Goal: Task Accomplishment & Management: Manage account settings

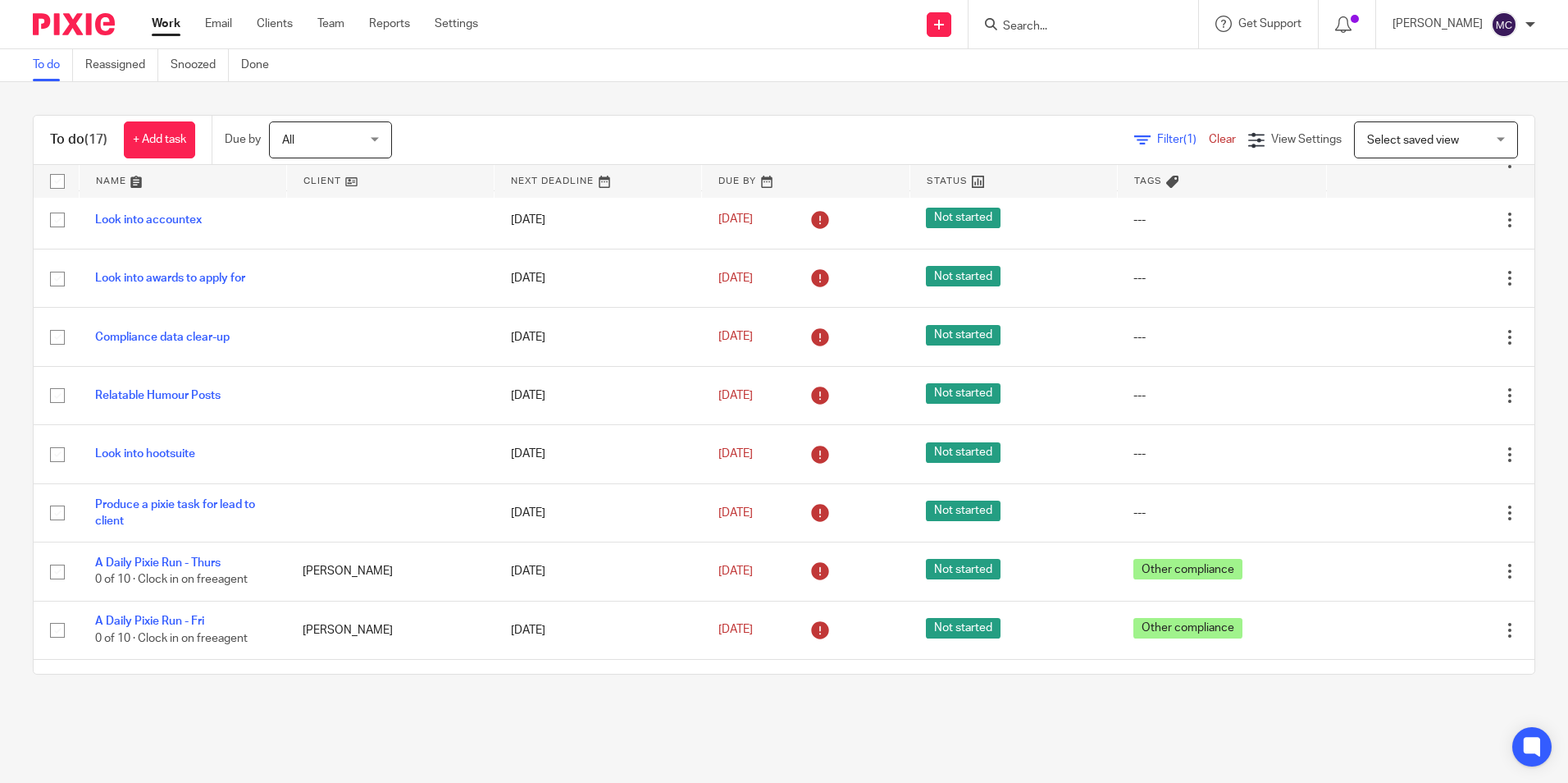
scroll to position [554, 0]
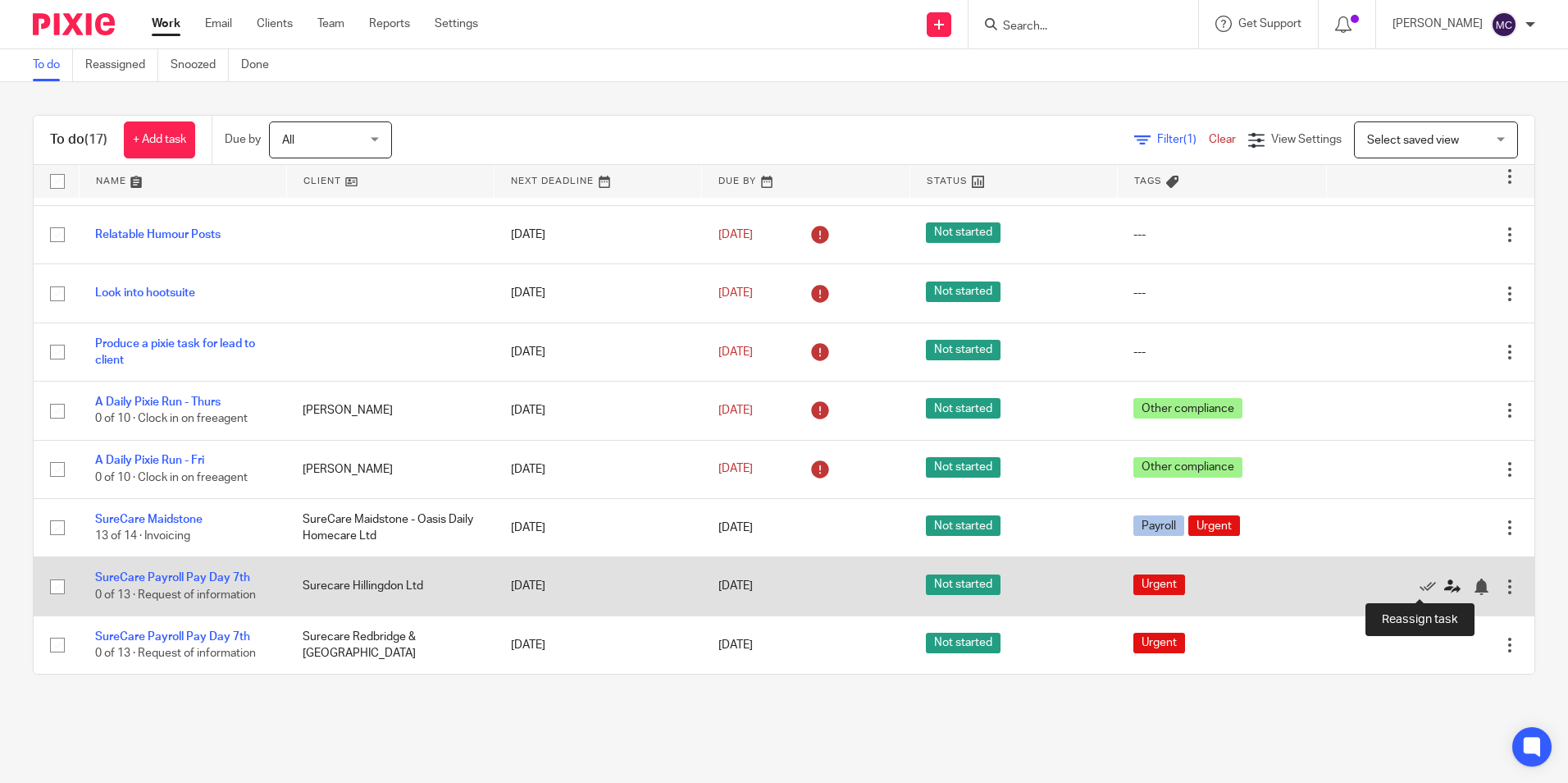
click at [1444, 590] on icon at bounding box center [1452, 587] width 16 height 16
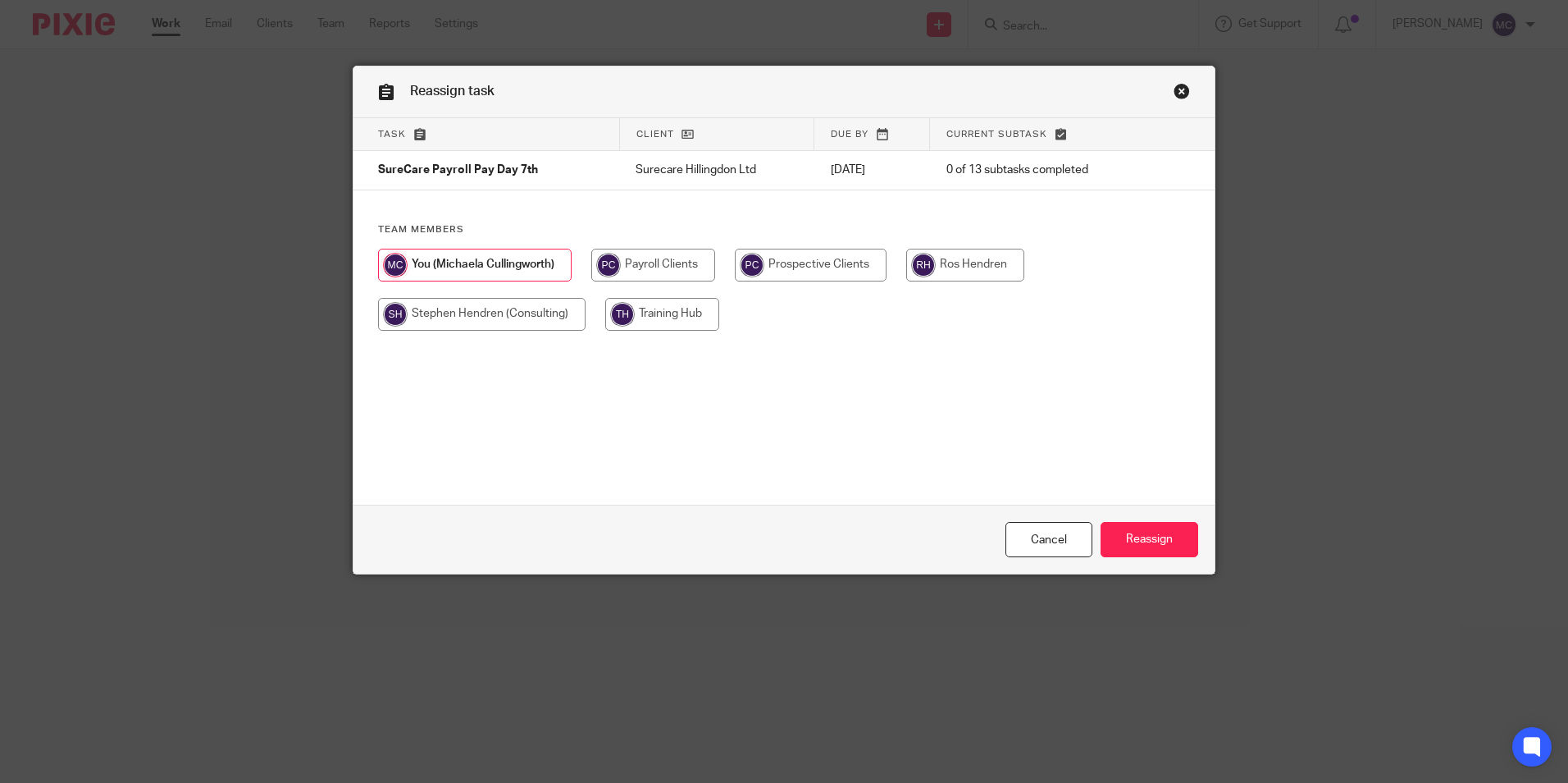
click at [654, 270] on input "radio" at bounding box center [653, 264] width 124 height 33
radio input "true"
click at [1142, 536] on input "Reassign" at bounding box center [1149, 539] width 98 height 35
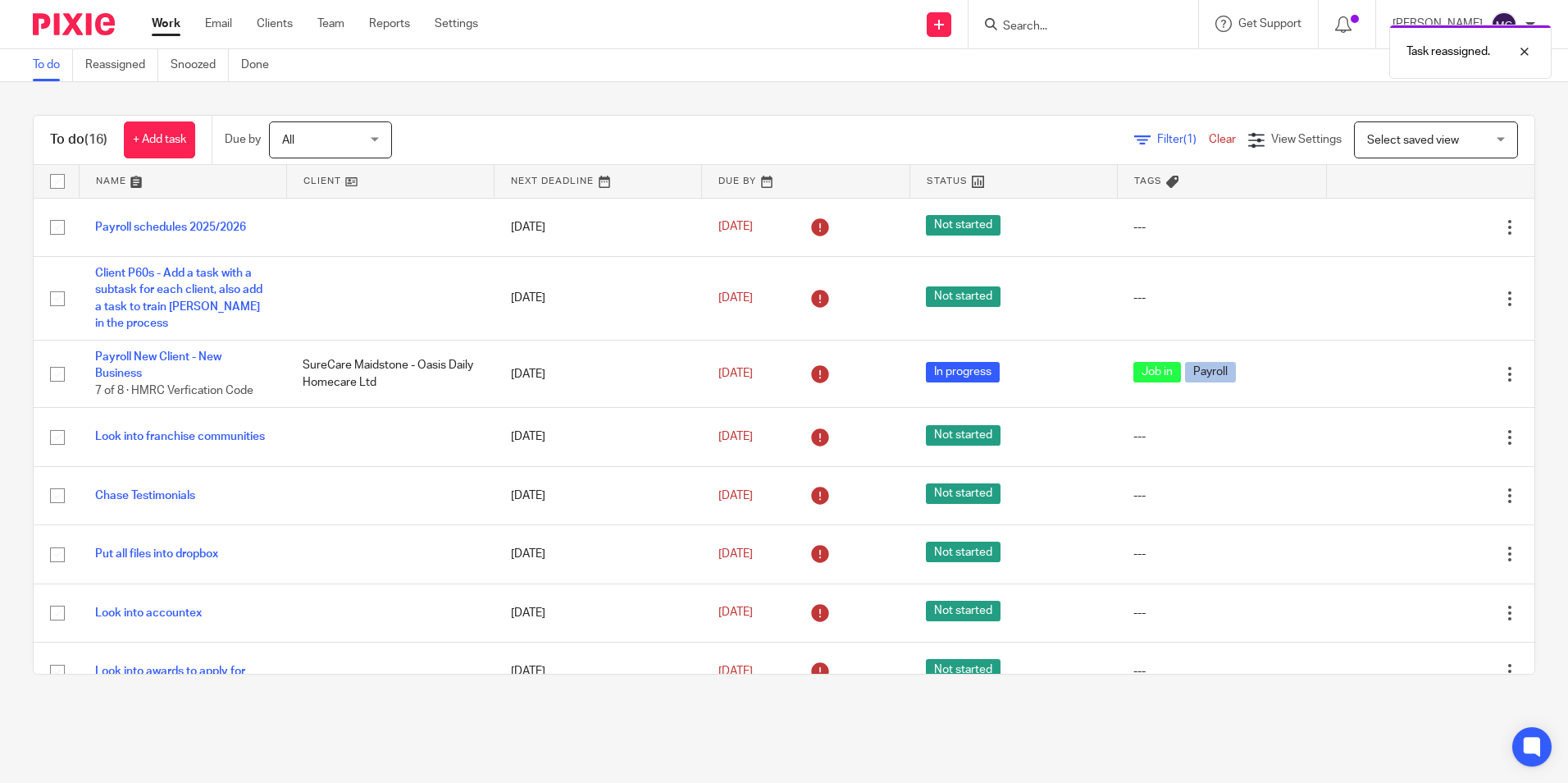
scroll to position [496, 0]
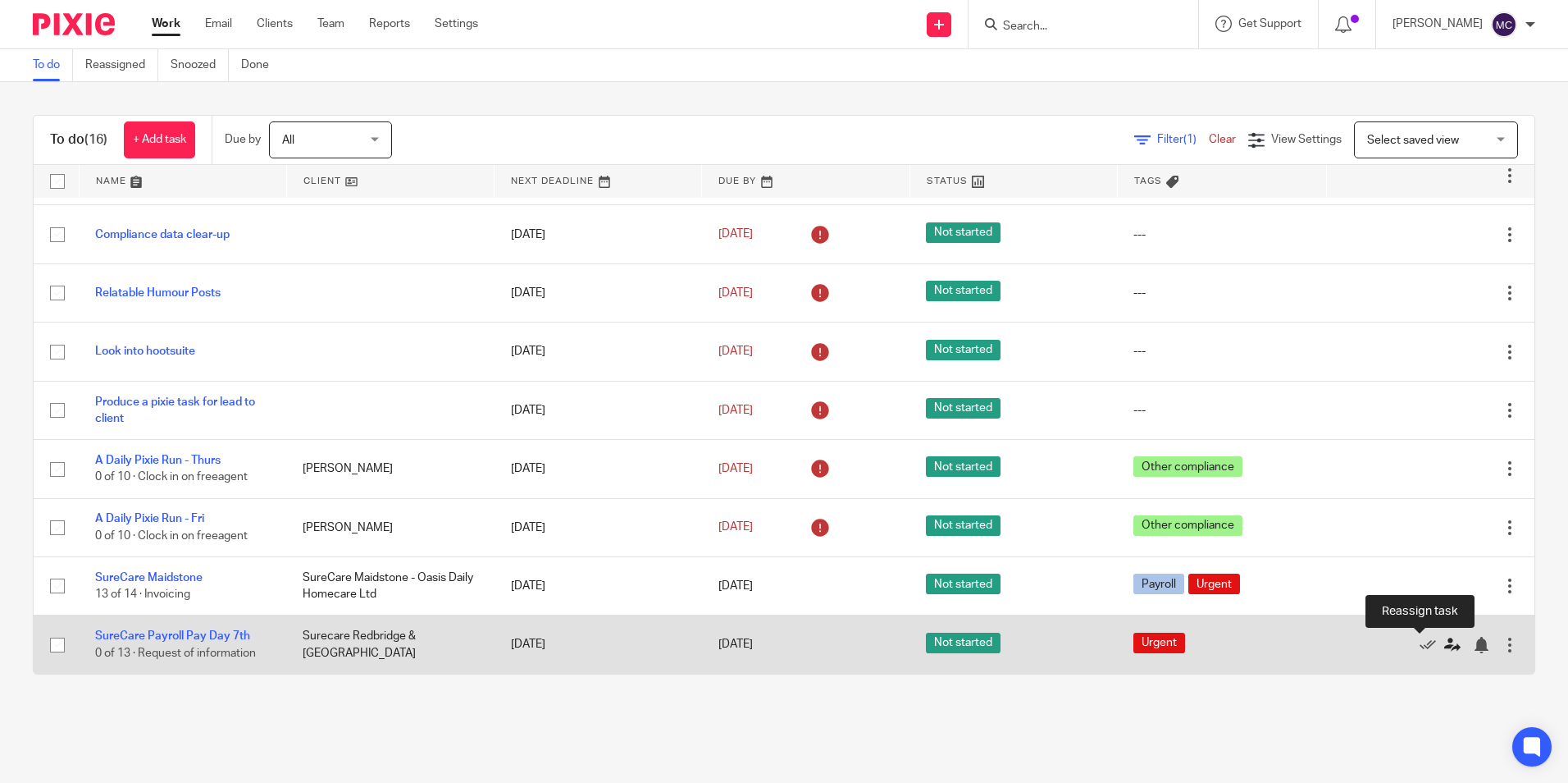
click at [1444, 649] on icon at bounding box center [1452, 644] width 16 height 16
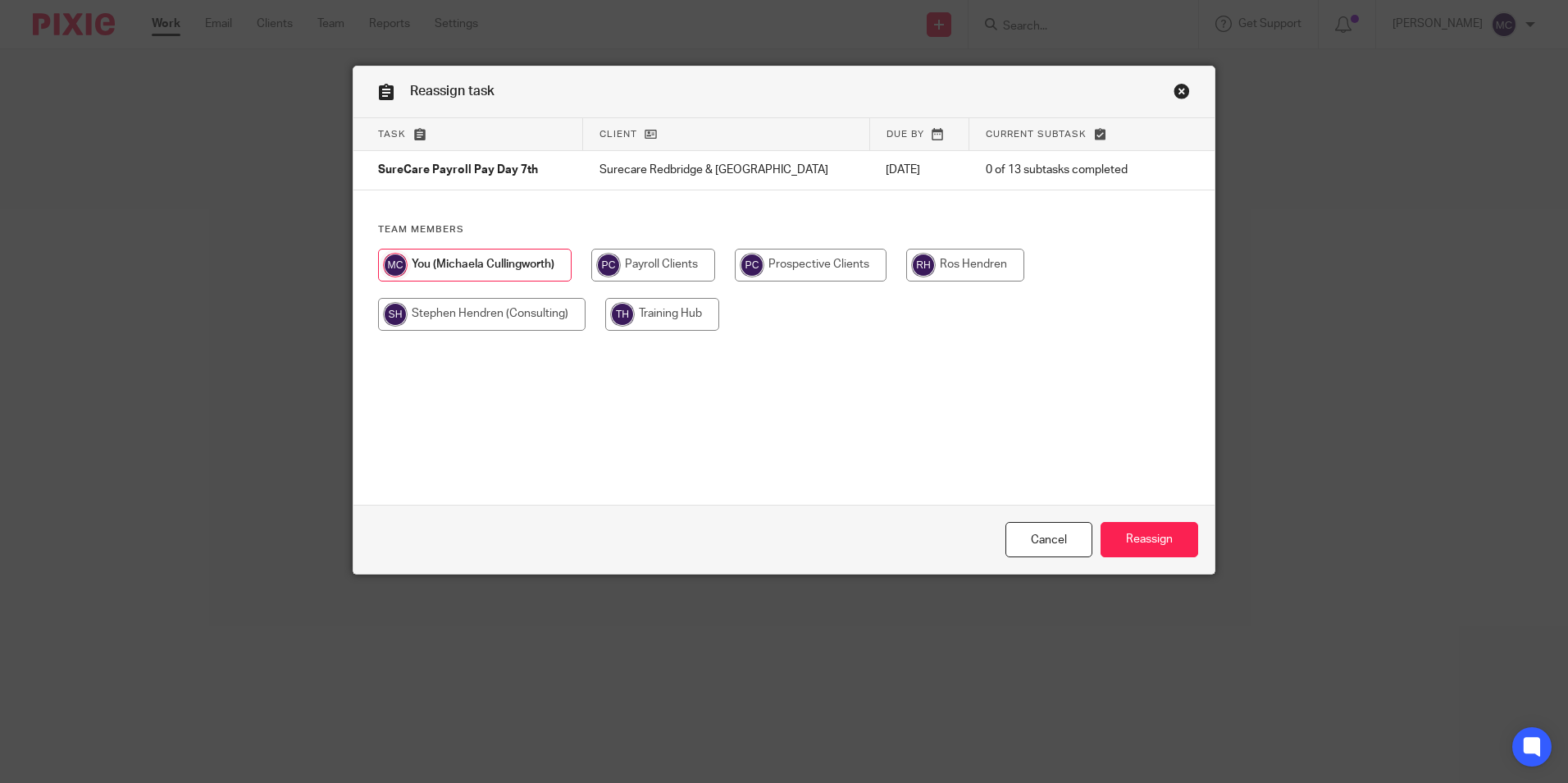
click at [673, 263] on input "radio" at bounding box center [653, 264] width 124 height 33
radio input "true"
click at [1174, 536] on input "Reassign" at bounding box center [1149, 539] width 98 height 35
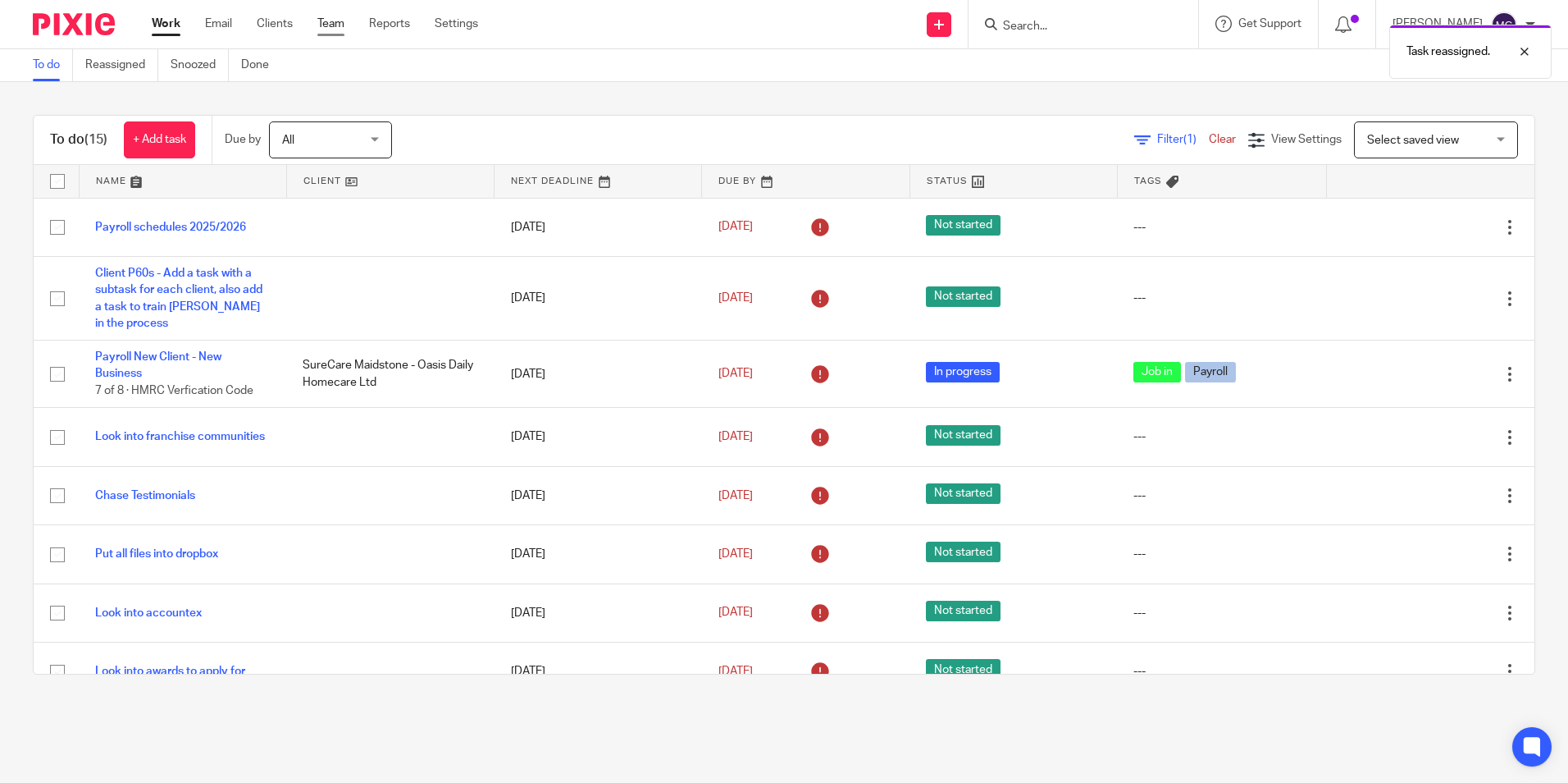
click at [321, 27] on link "Team" at bounding box center [330, 24] width 27 height 16
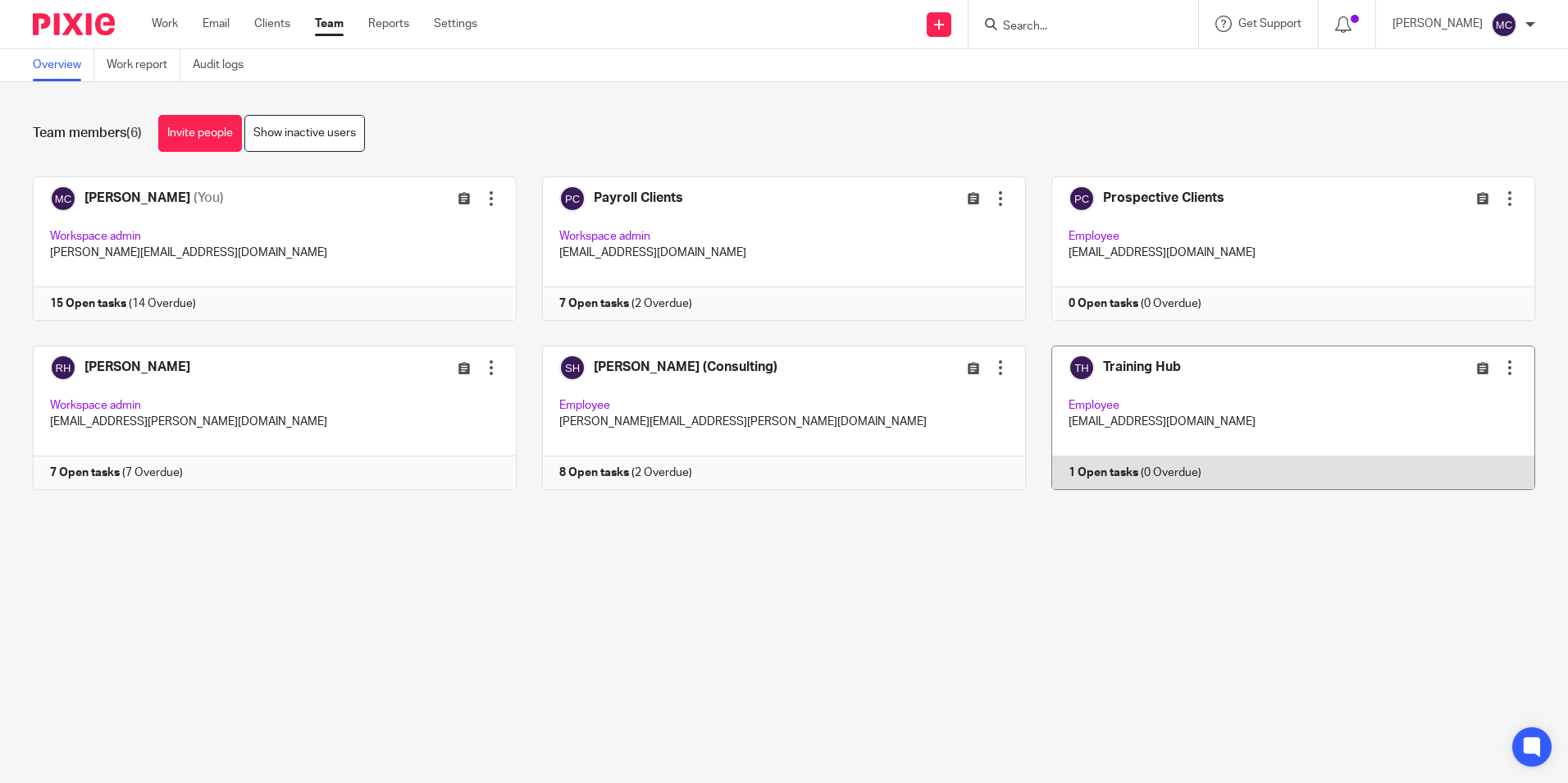
click at [1219, 349] on link at bounding box center [1280, 417] width 509 height 145
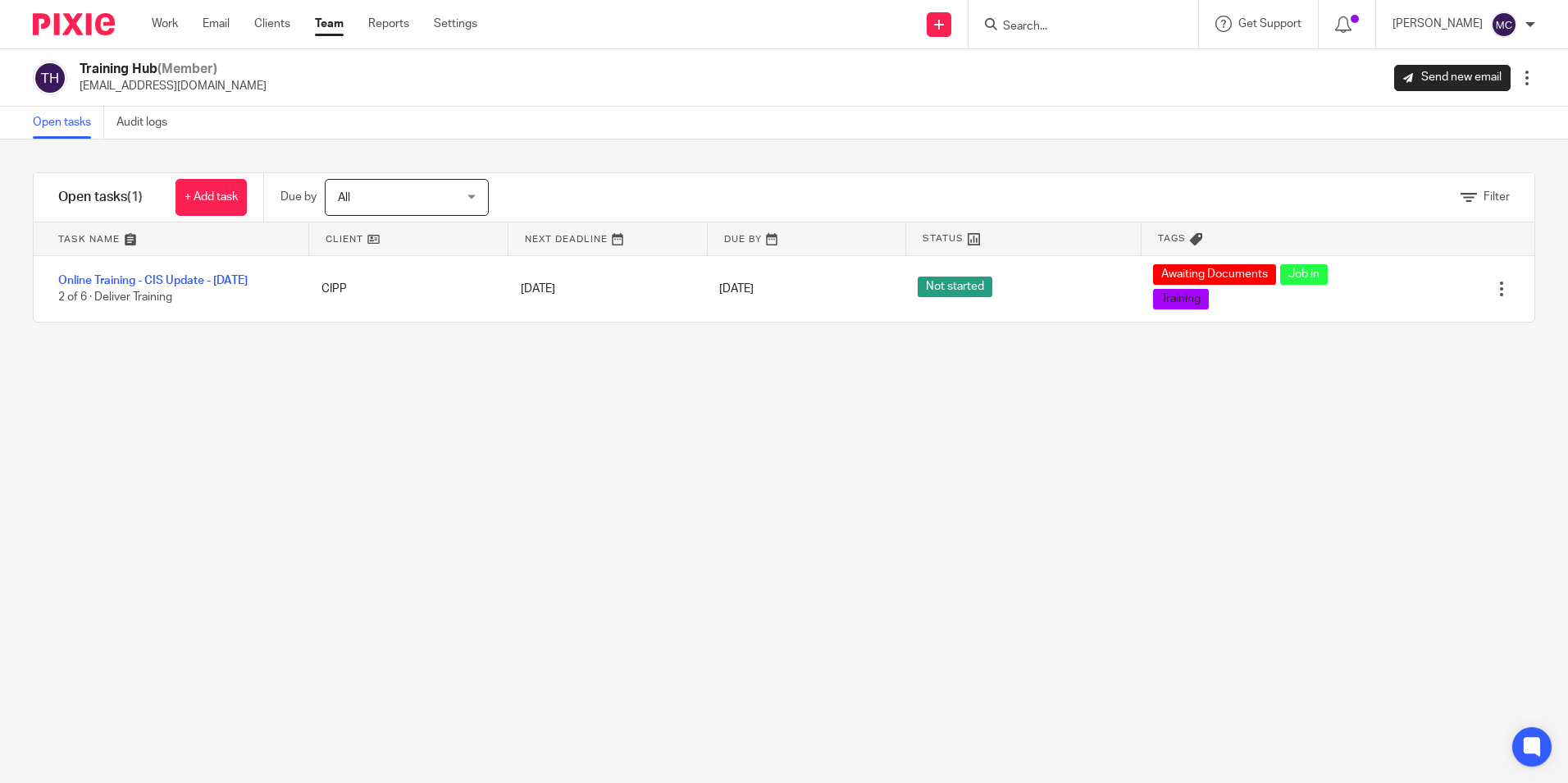
click at [328, 23] on link "Team" at bounding box center [329, 24] width 29 height 16
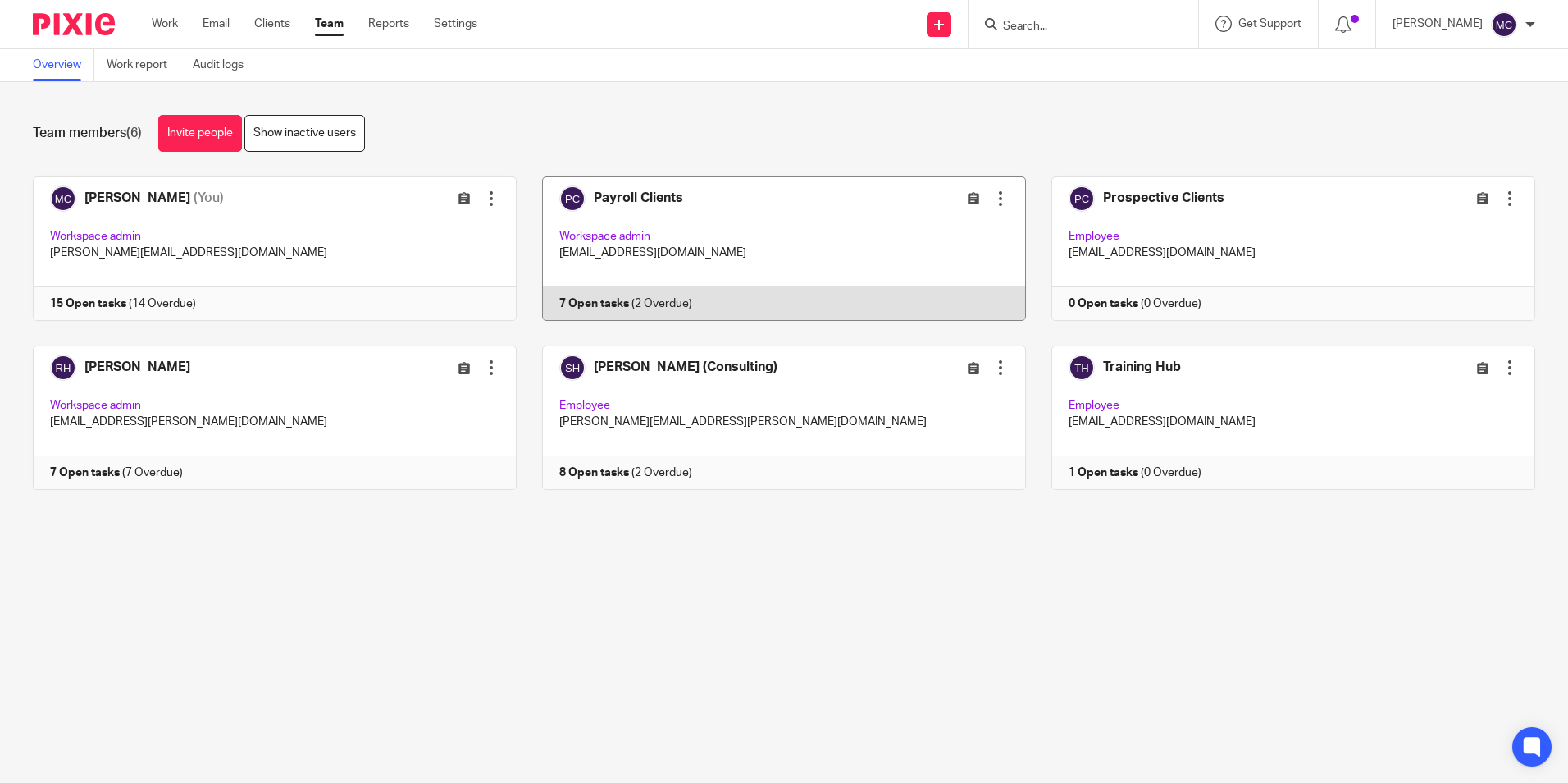
click at [649, 193] on link at bounding box center [771, 248] width 509 height 145
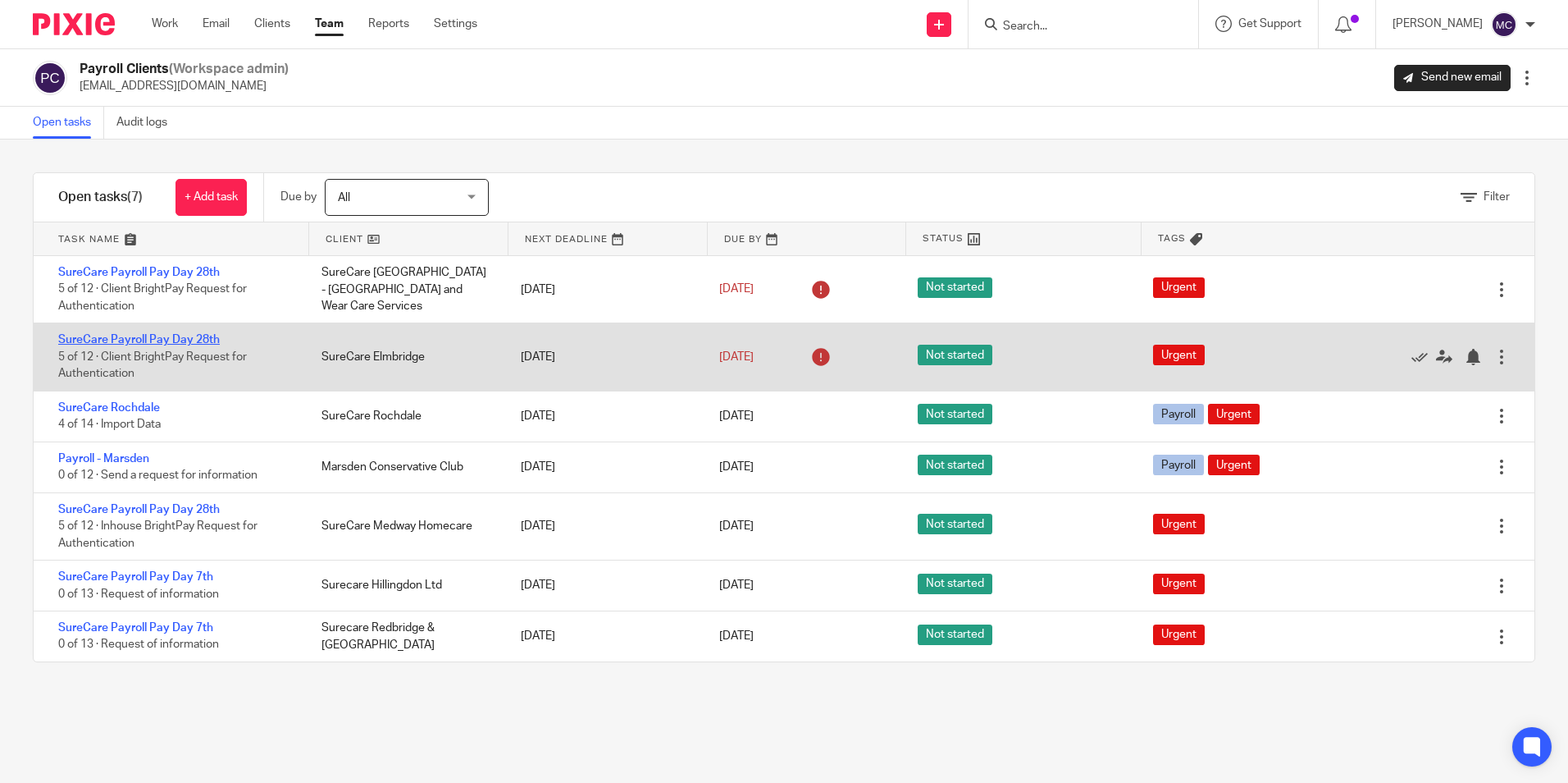
click at [186, 335] on link "SureCare Payroll Pay Day 28th" at bounding box center [139, 340] width 161 height 12
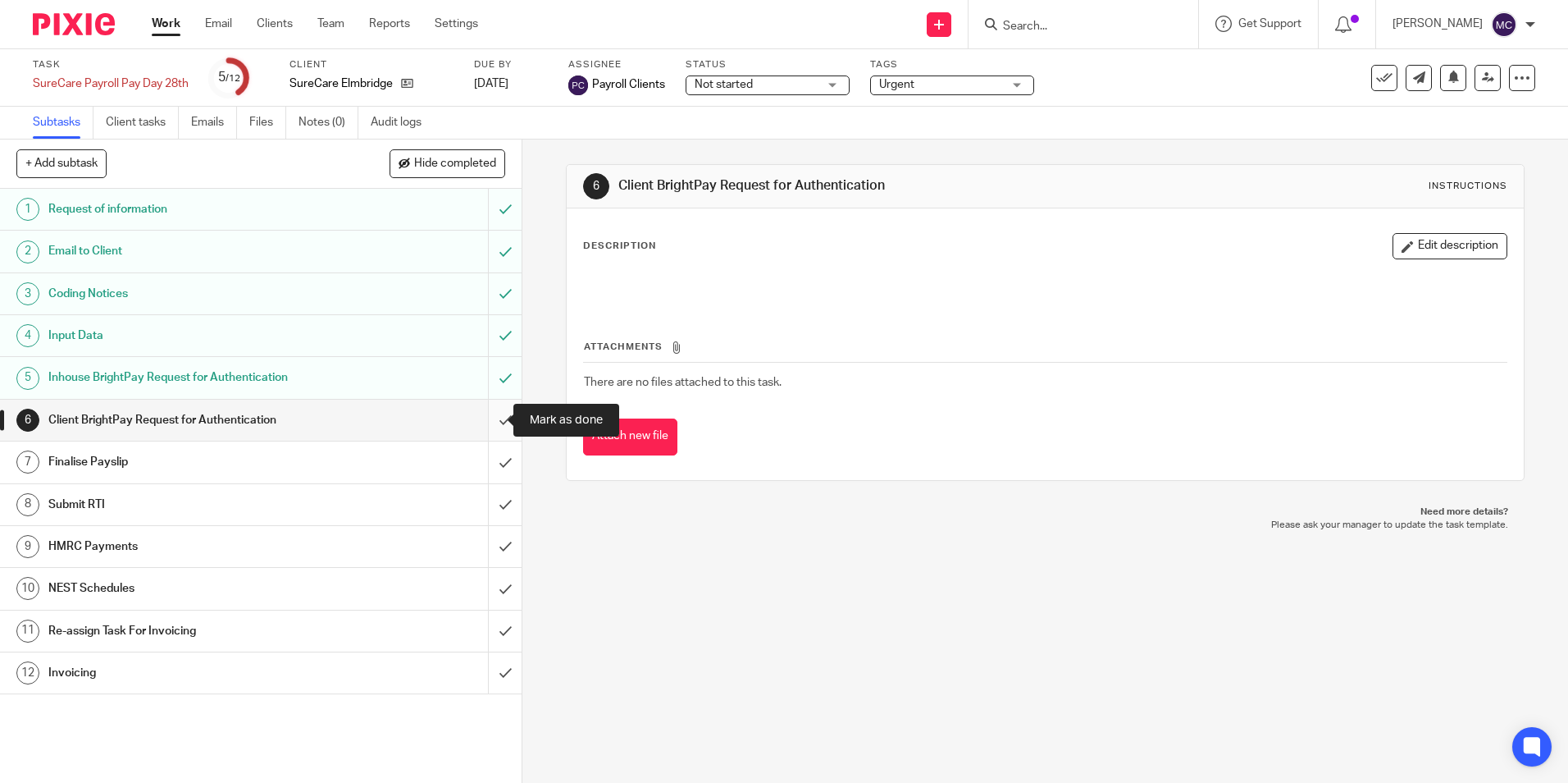
click at [486, 414] on input "submit" at bounding box center [260, 420] width 521 height 41
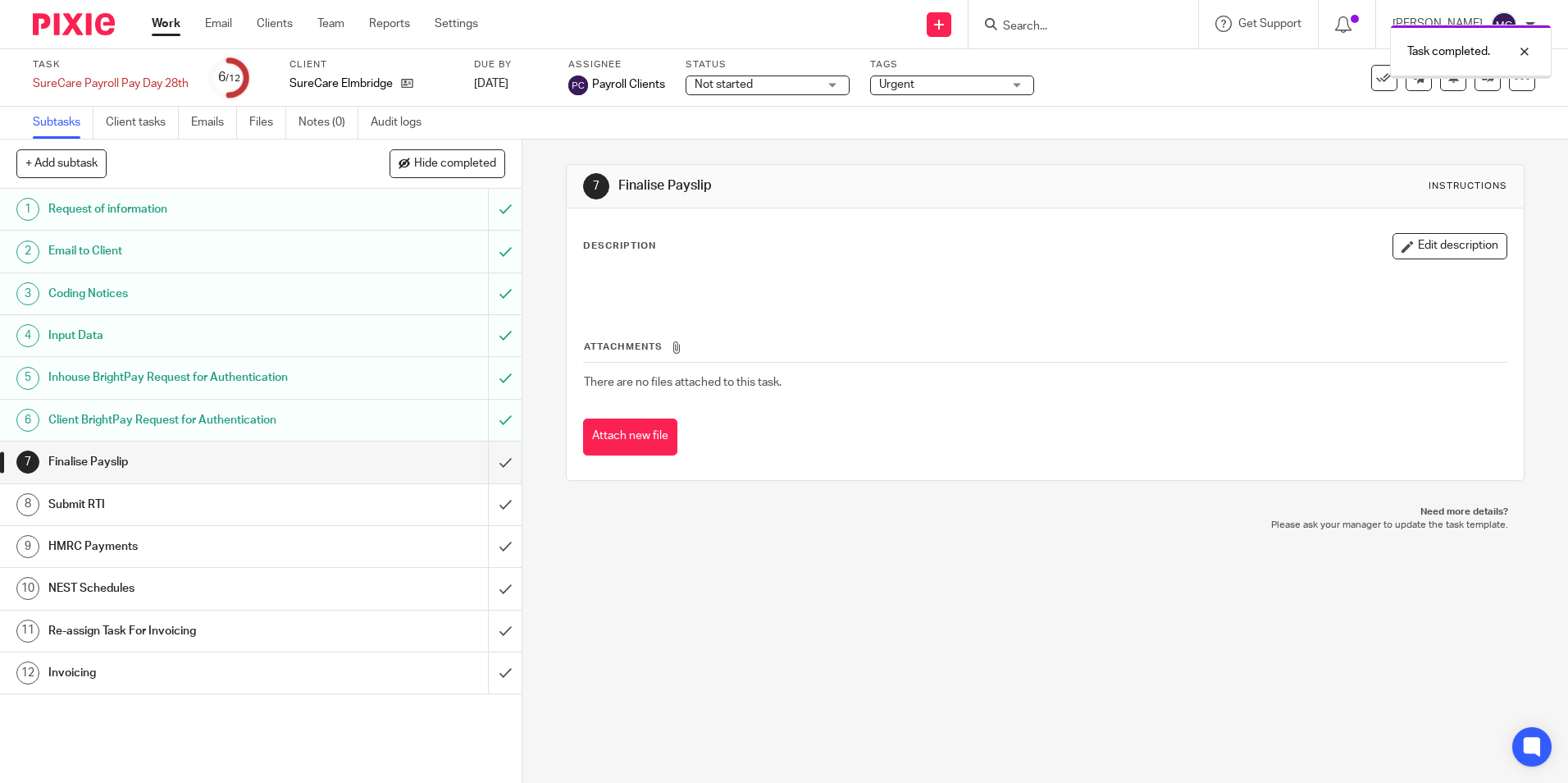
click at [490, 467] on input "submit" at bounding box center [260, 462] width 521 height 41
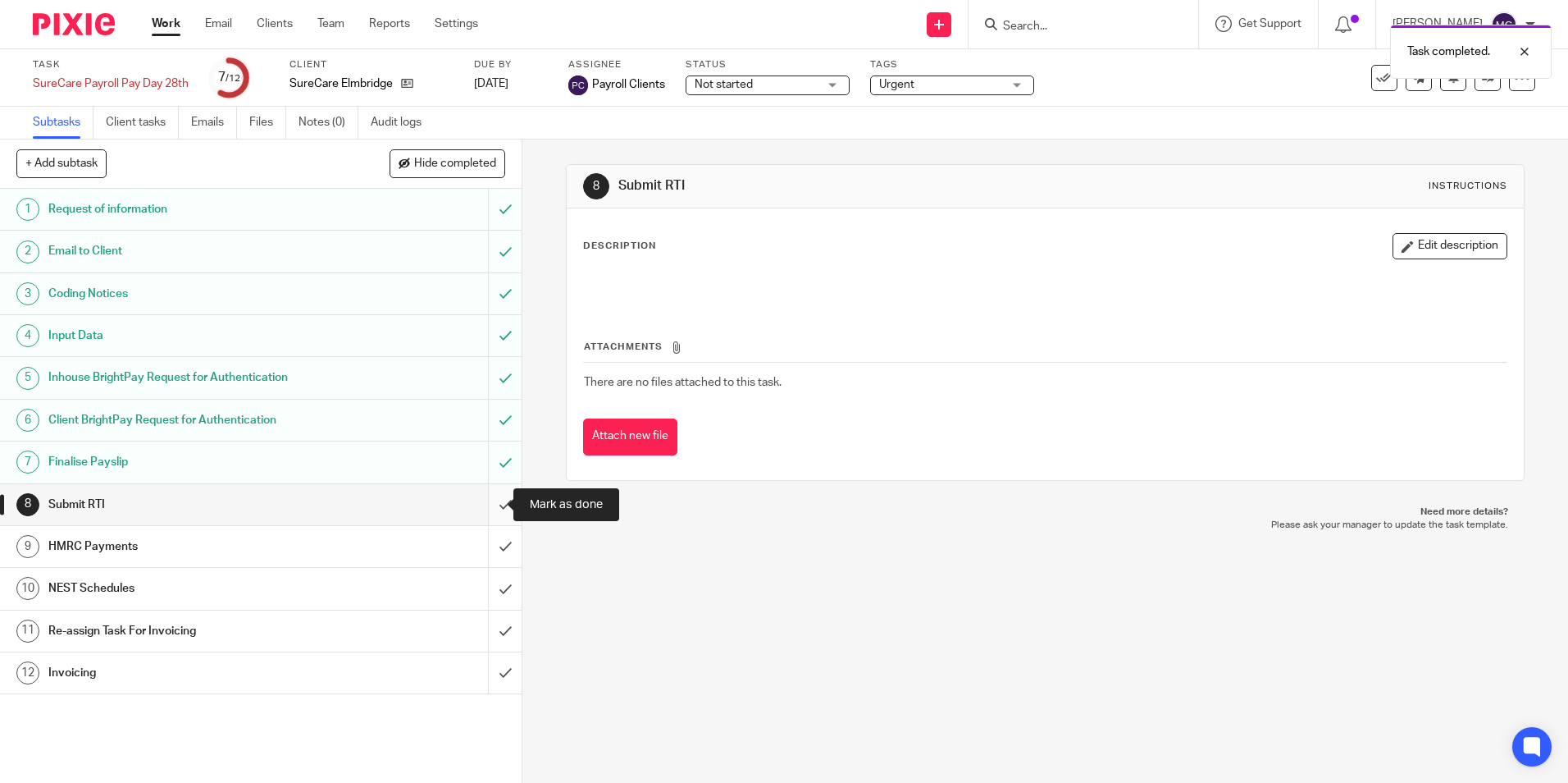
click at [491, 506] on input "submit" at bounding box center [260, 504] width 521 height 41
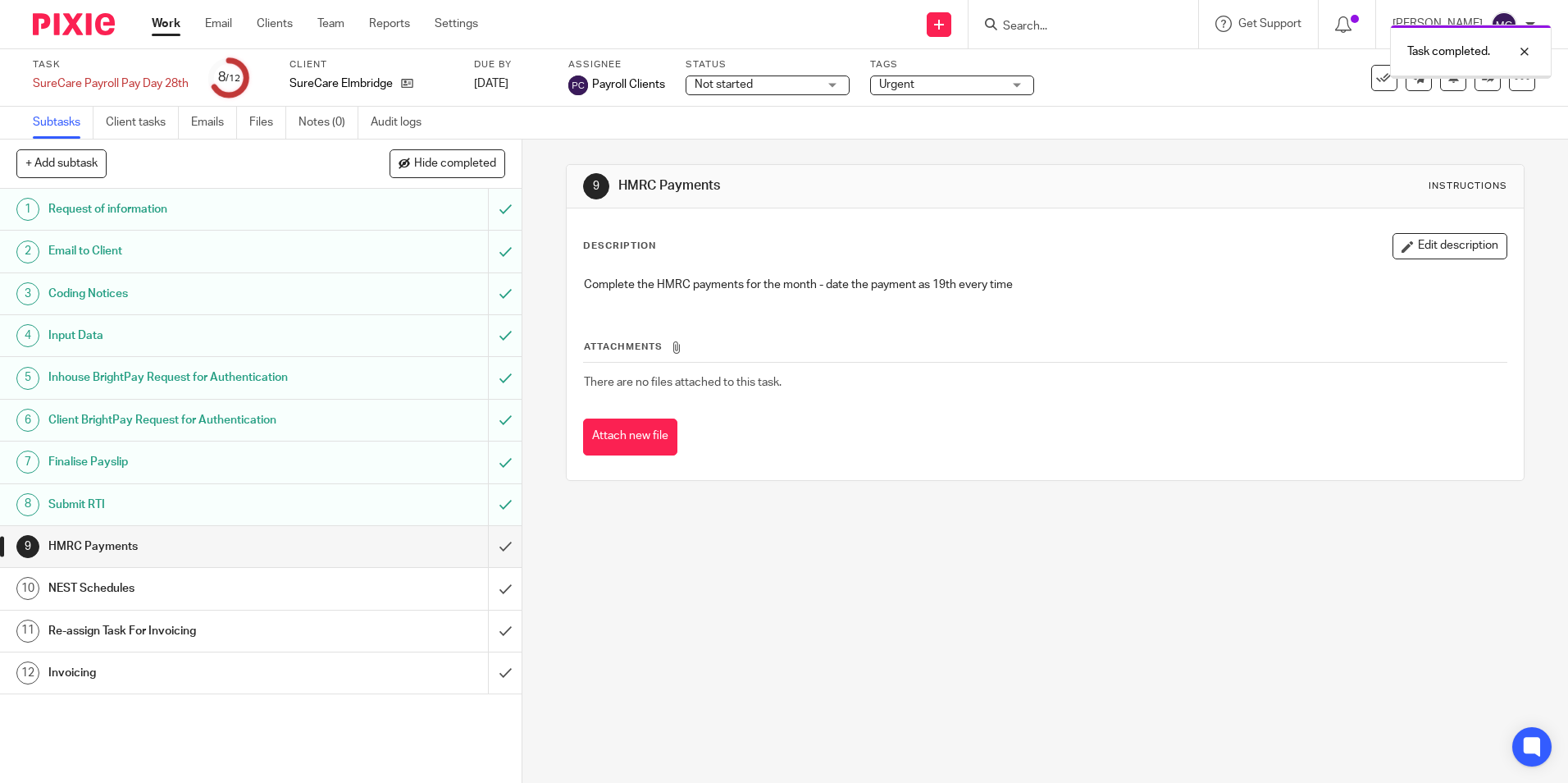
click at [488, 556] on input "submit" at bounding box center [260, 546] width 521 height 41
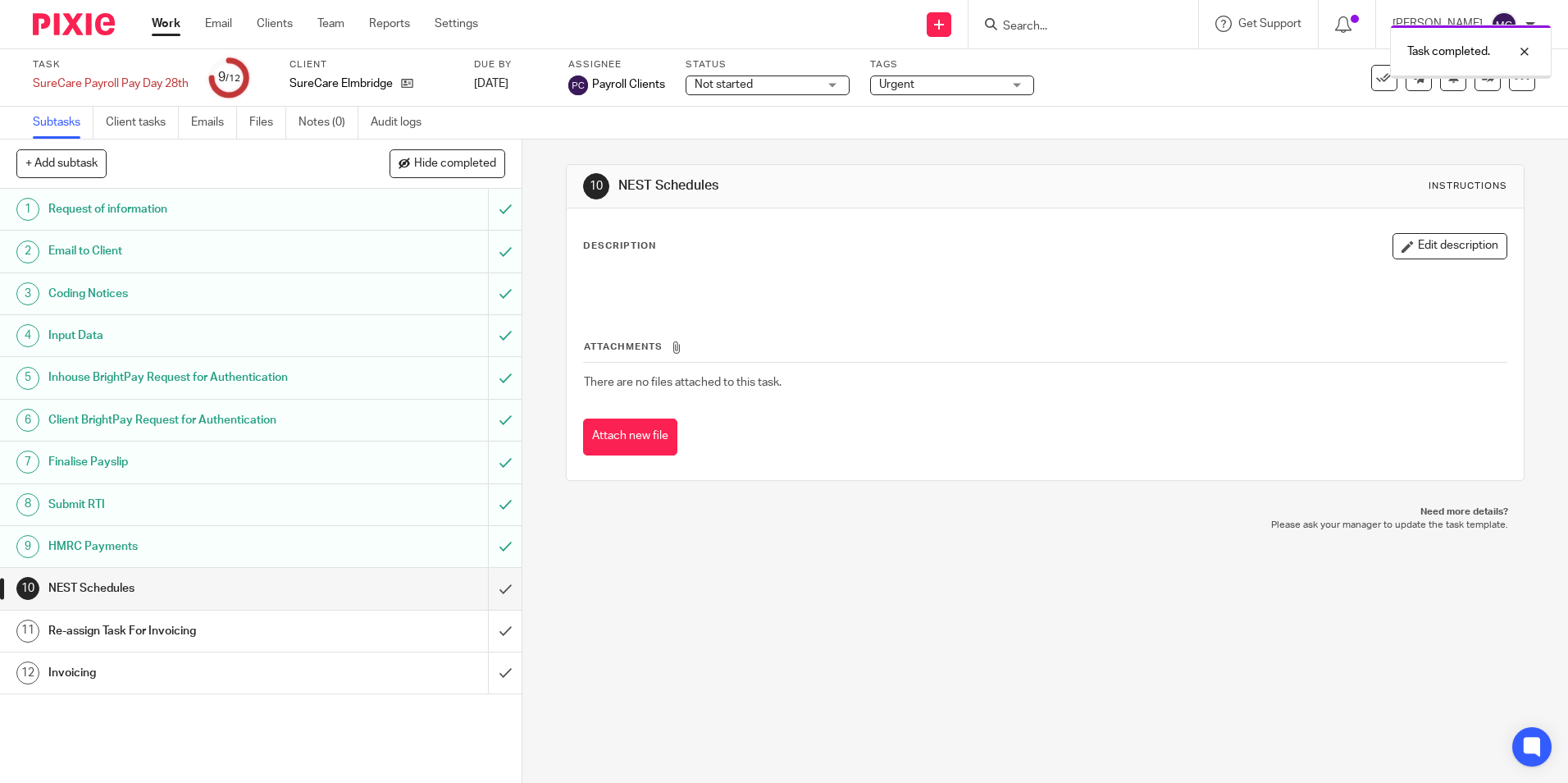
click at [487, 584] on input "submit" at bounding box center [260, 587] width 521 height 41
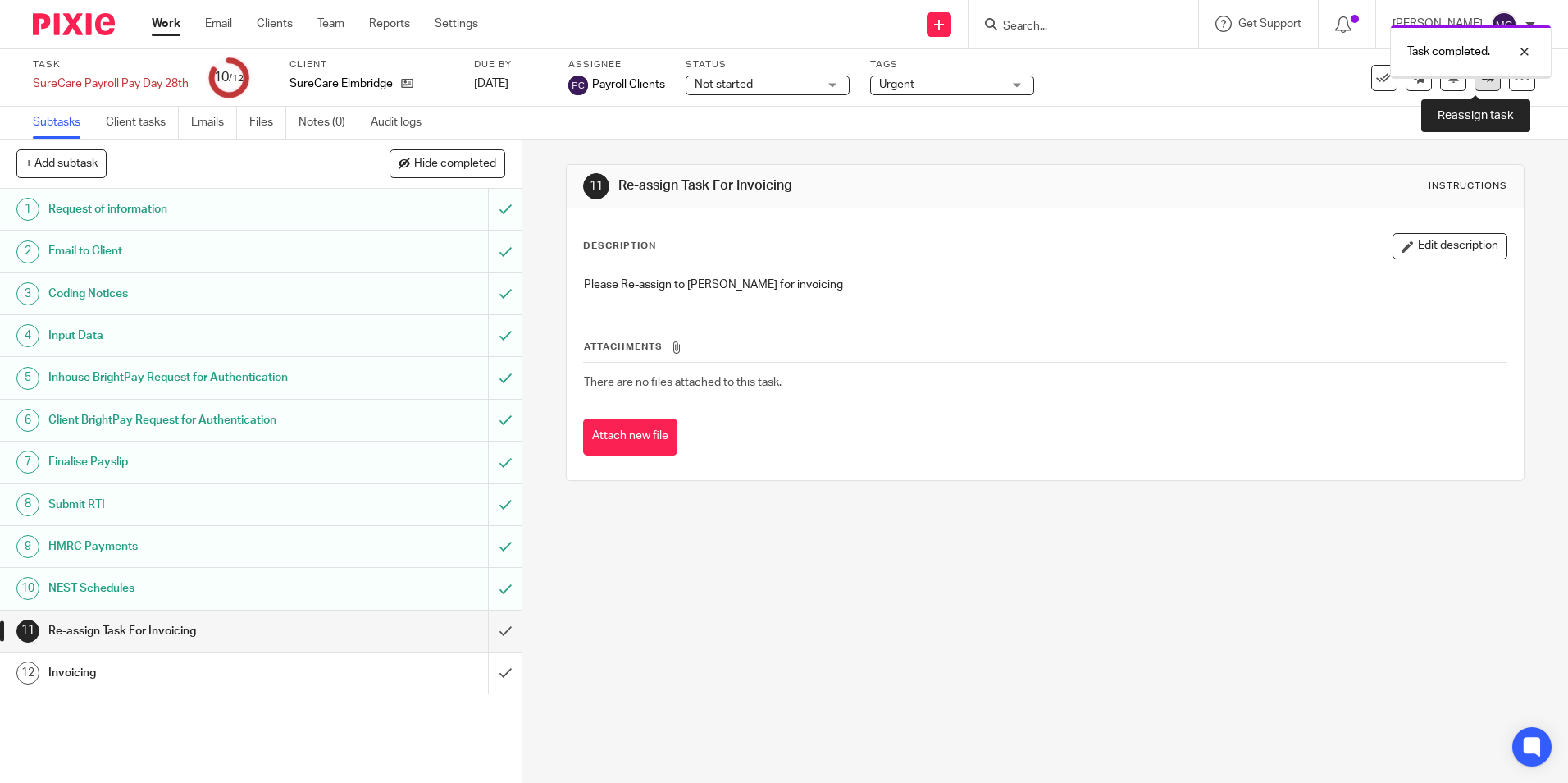
click at [1478, 84] on link at bounding box center [1487, 78] width 26 height 26
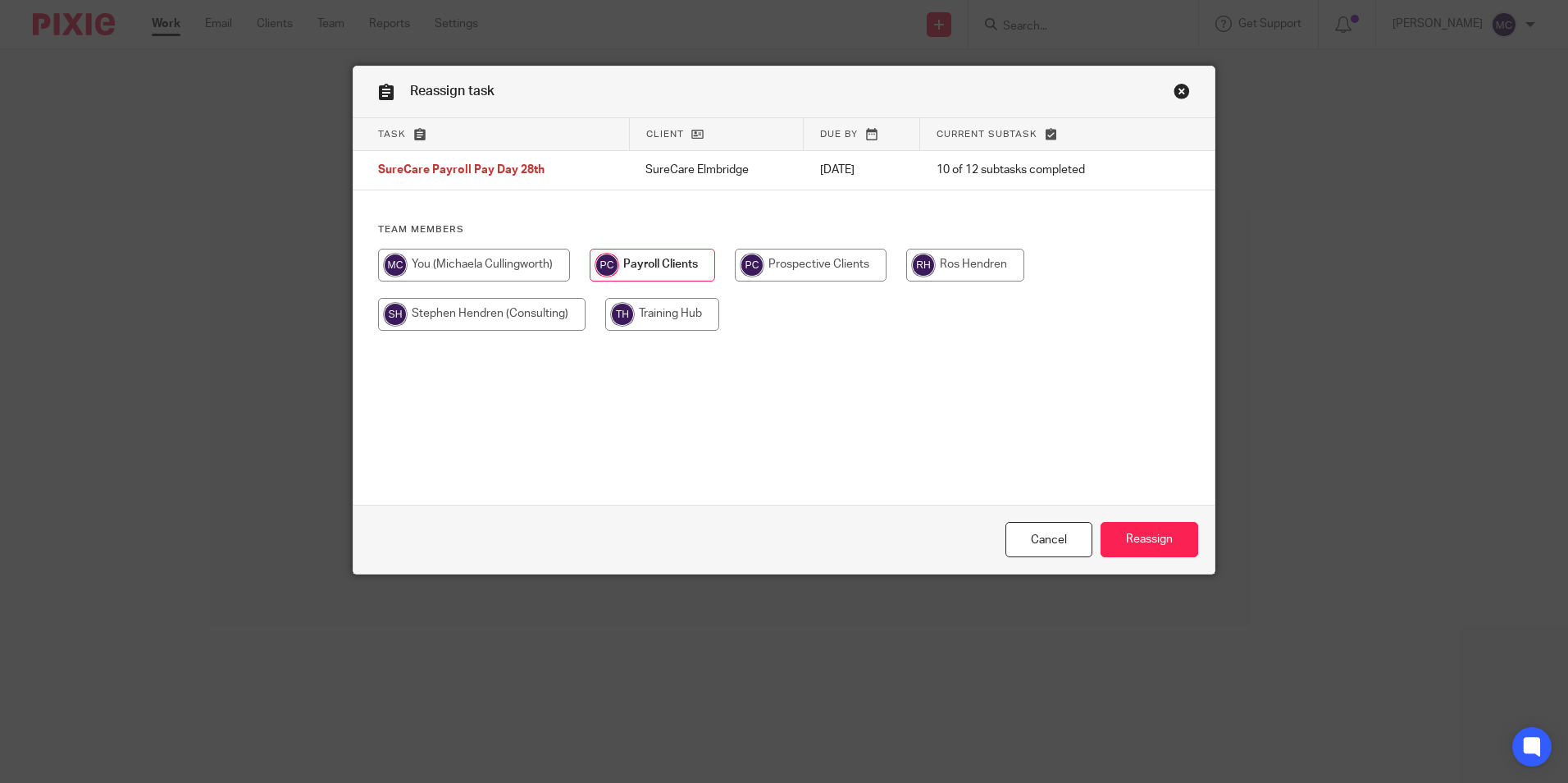
click at [516, 258] on input "radio" at bounding box center [473, 264] width 192 height 33
radio input "true"
click at [1100, 553] on input "Reassign" at bounding box center [1149, 539] width 98 height 35
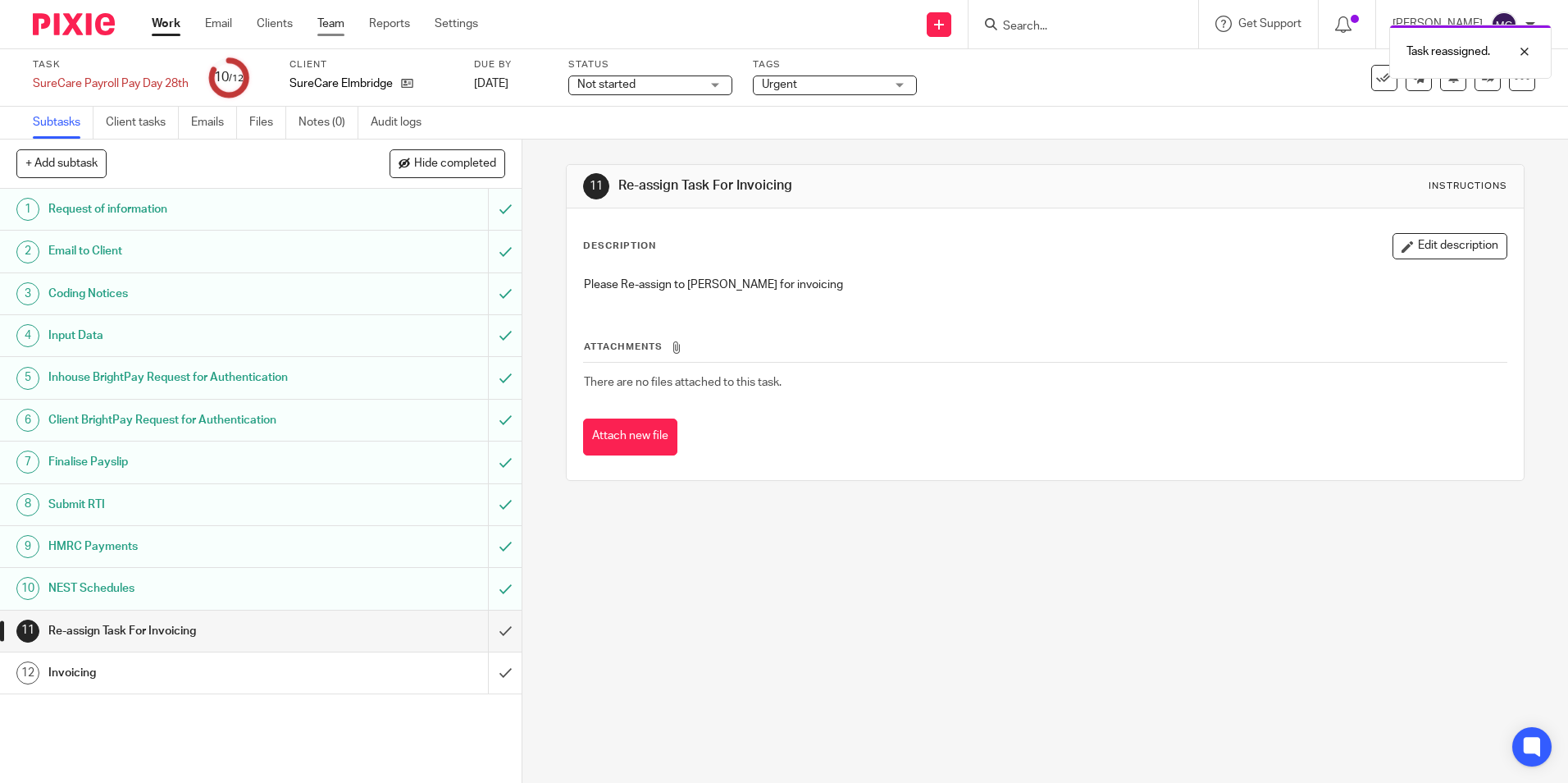
click at [331, 26] on link "Team" at bounding box center [330, 24] width 27 height 16
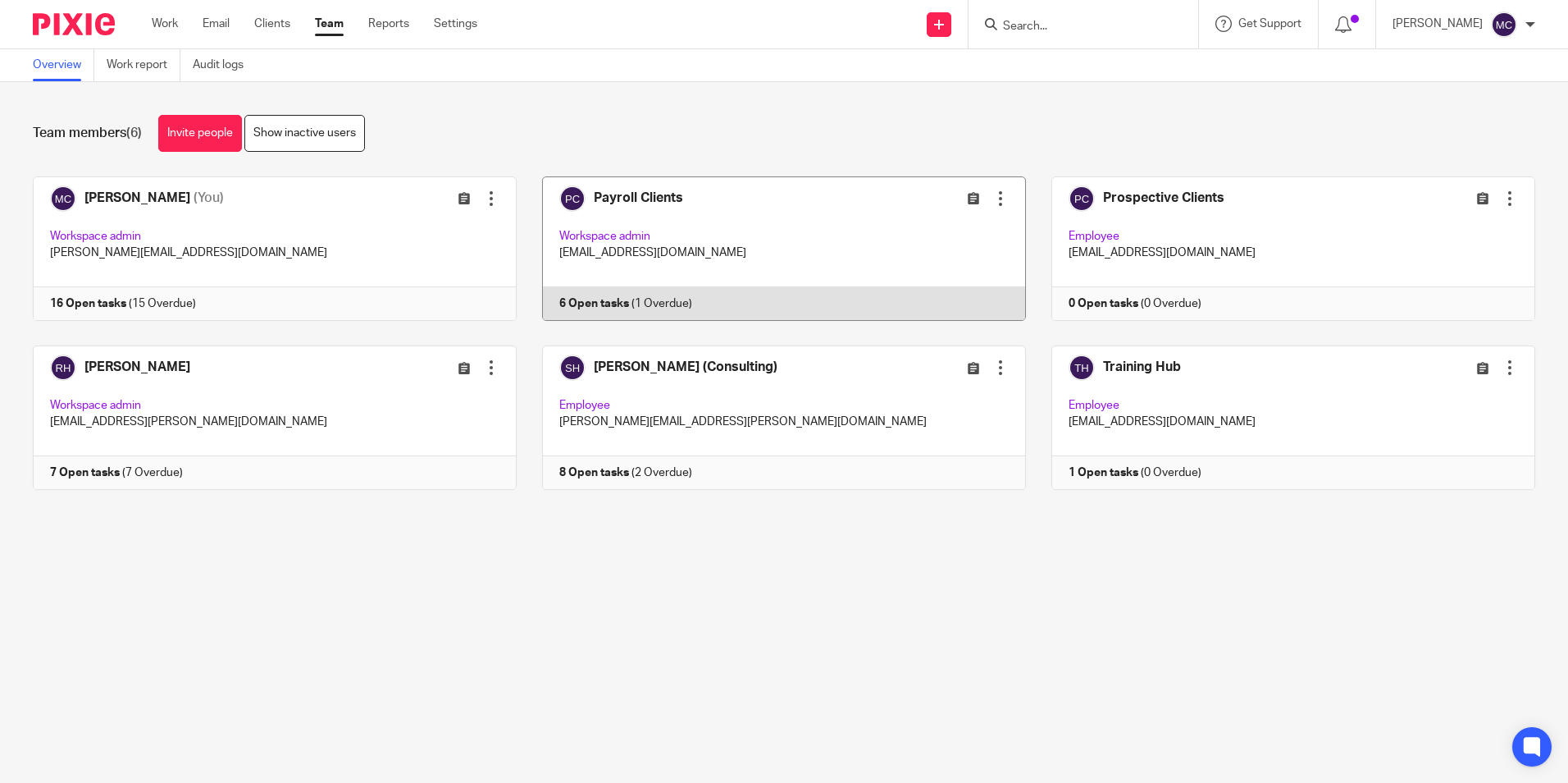
click at [643, 205] on link at bounding box center [771, 248] width 509 height 145
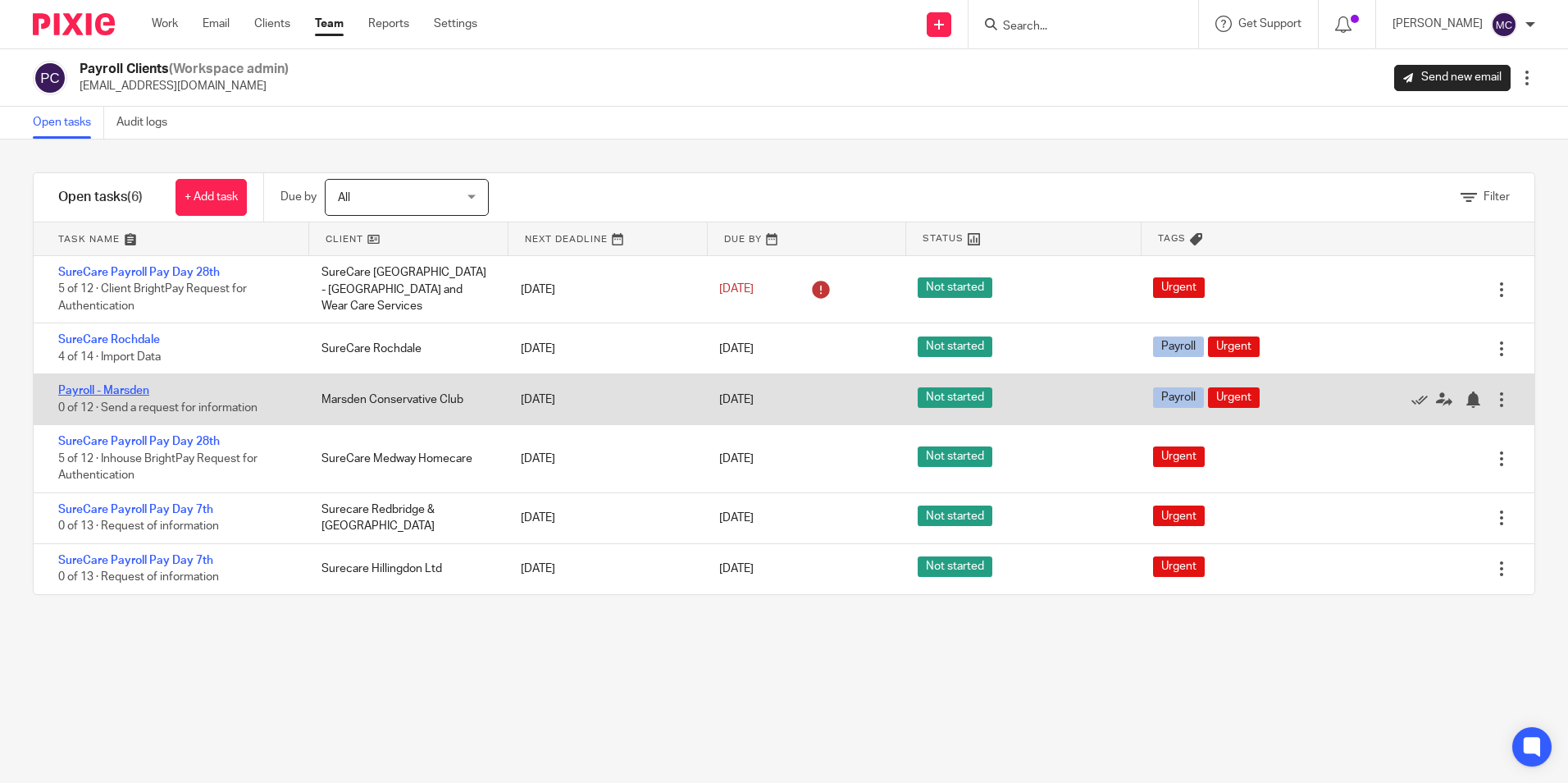
click at [118, 388] on link "Payroll - Marsden" at bounding box center [103, 391] width 91 height 12
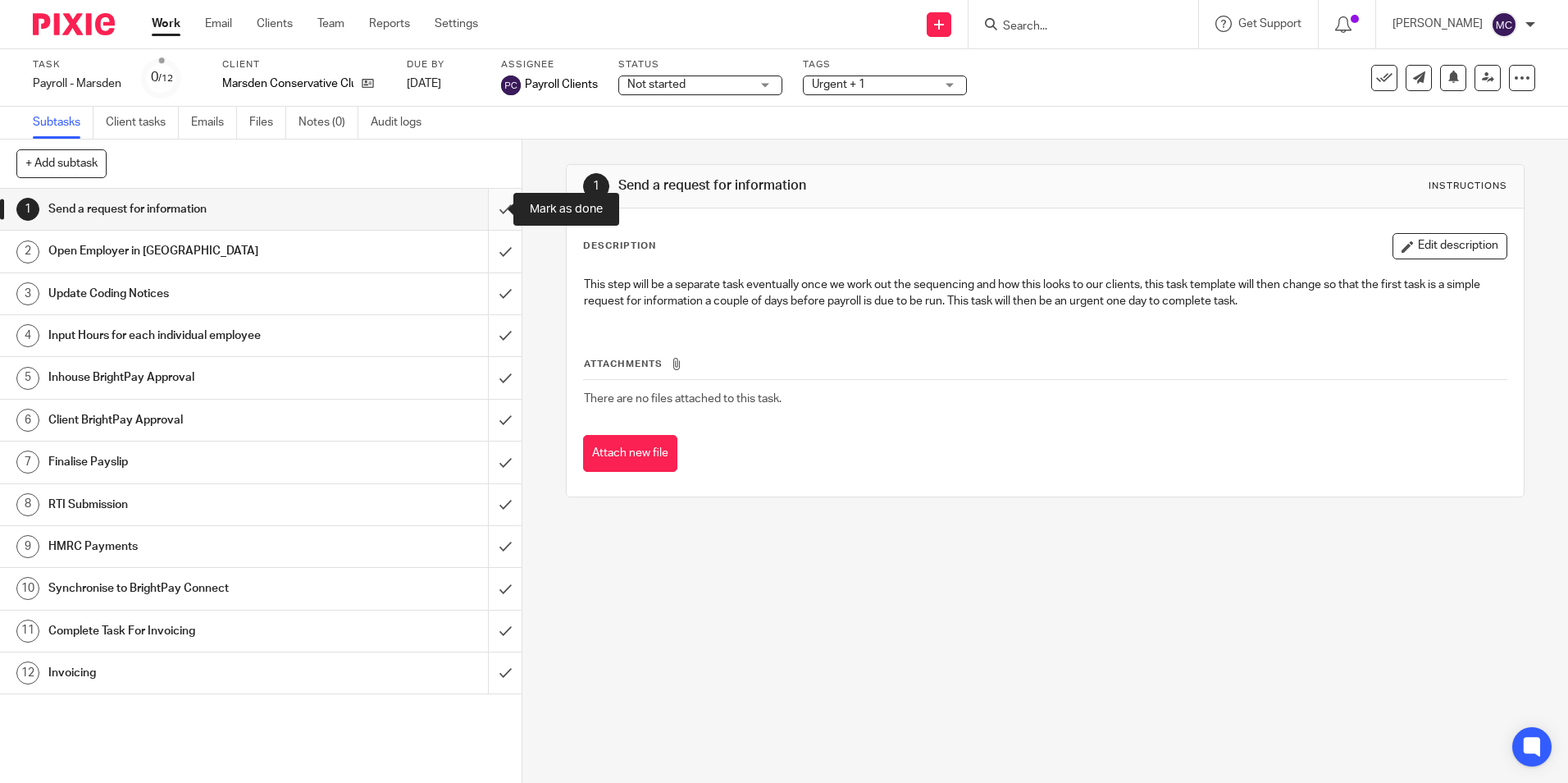
click at [490, 218] on input "submit" at bounding box center [260, 208] width 521 height 41
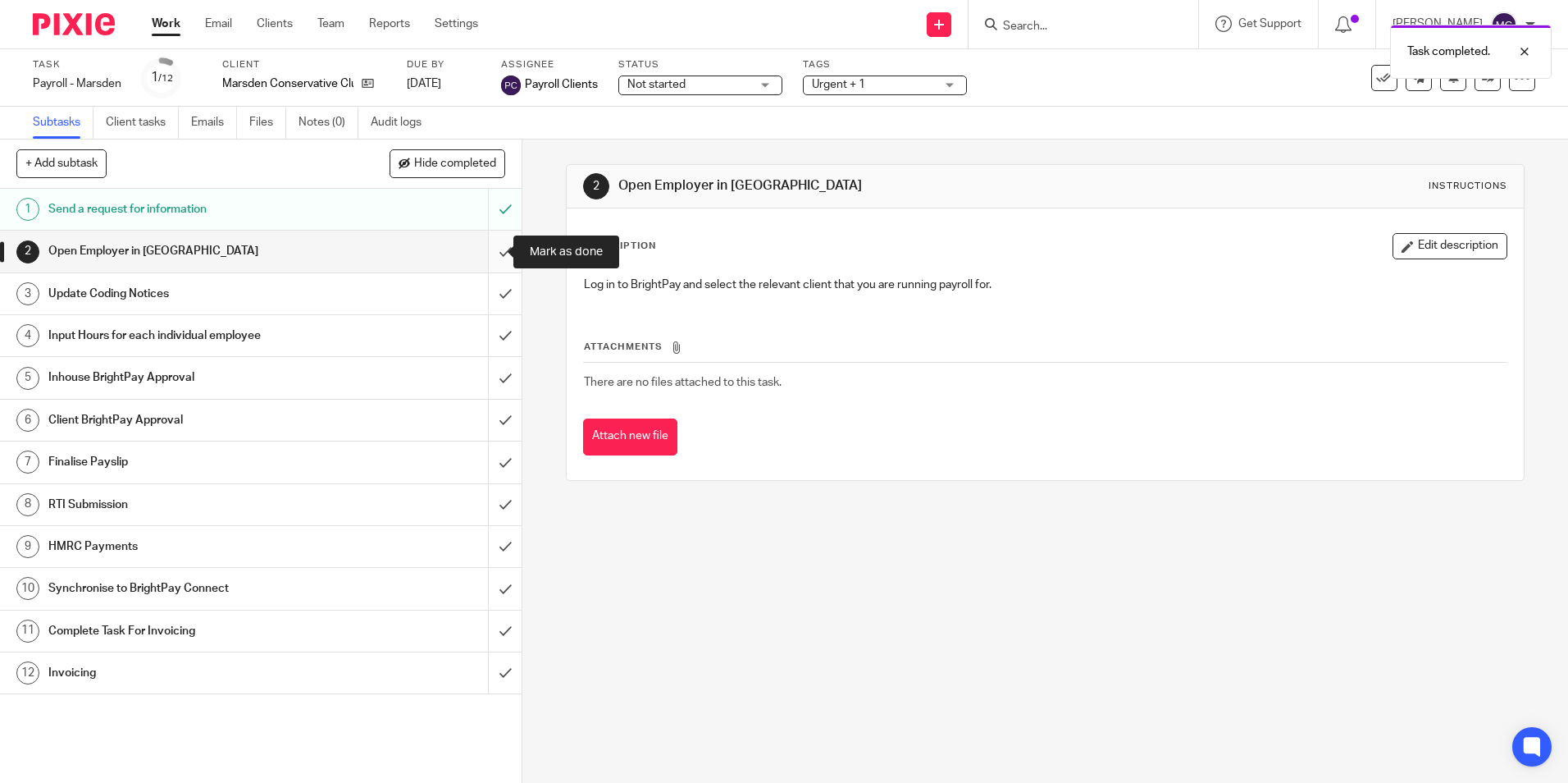
click at [490, 257] on input "submit" at bounding box center [260, 250] width 521 height 41
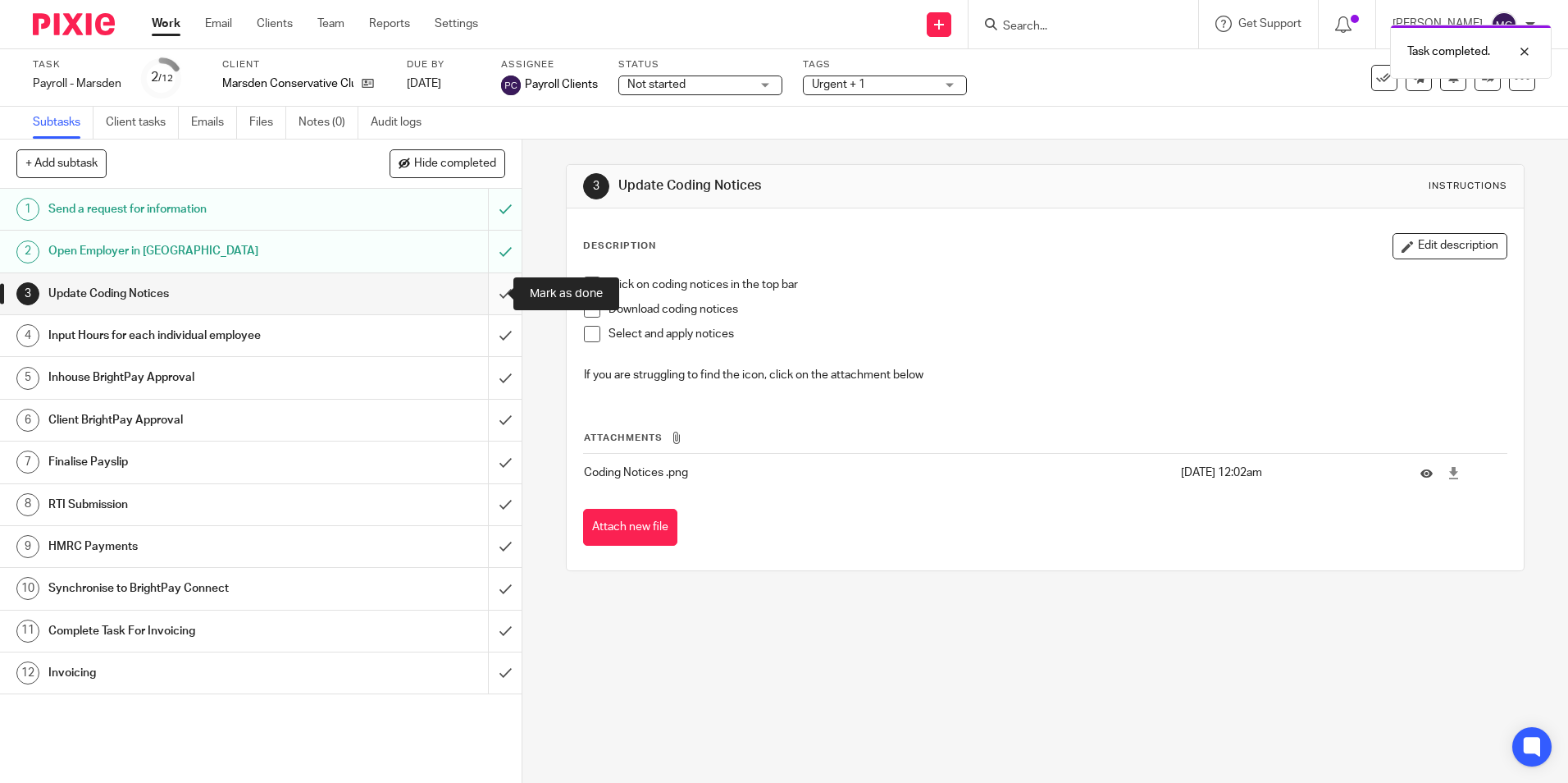
click at [493, 297] on input "submit" at bounding box center [260, 293] width 521 height 41
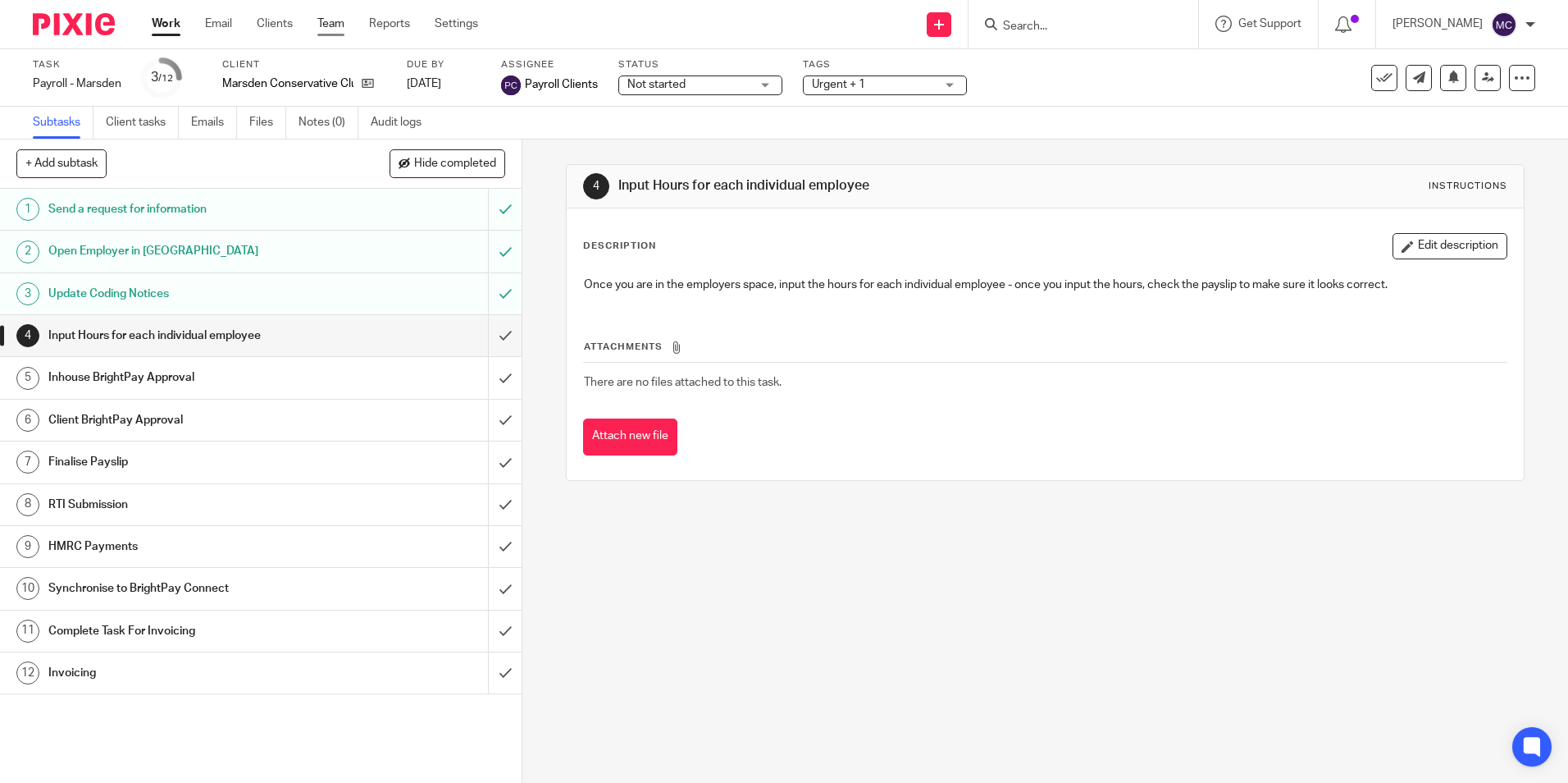
click at [319, 30] on link "Team" at bounding box center [330, 24] width 27 height 16
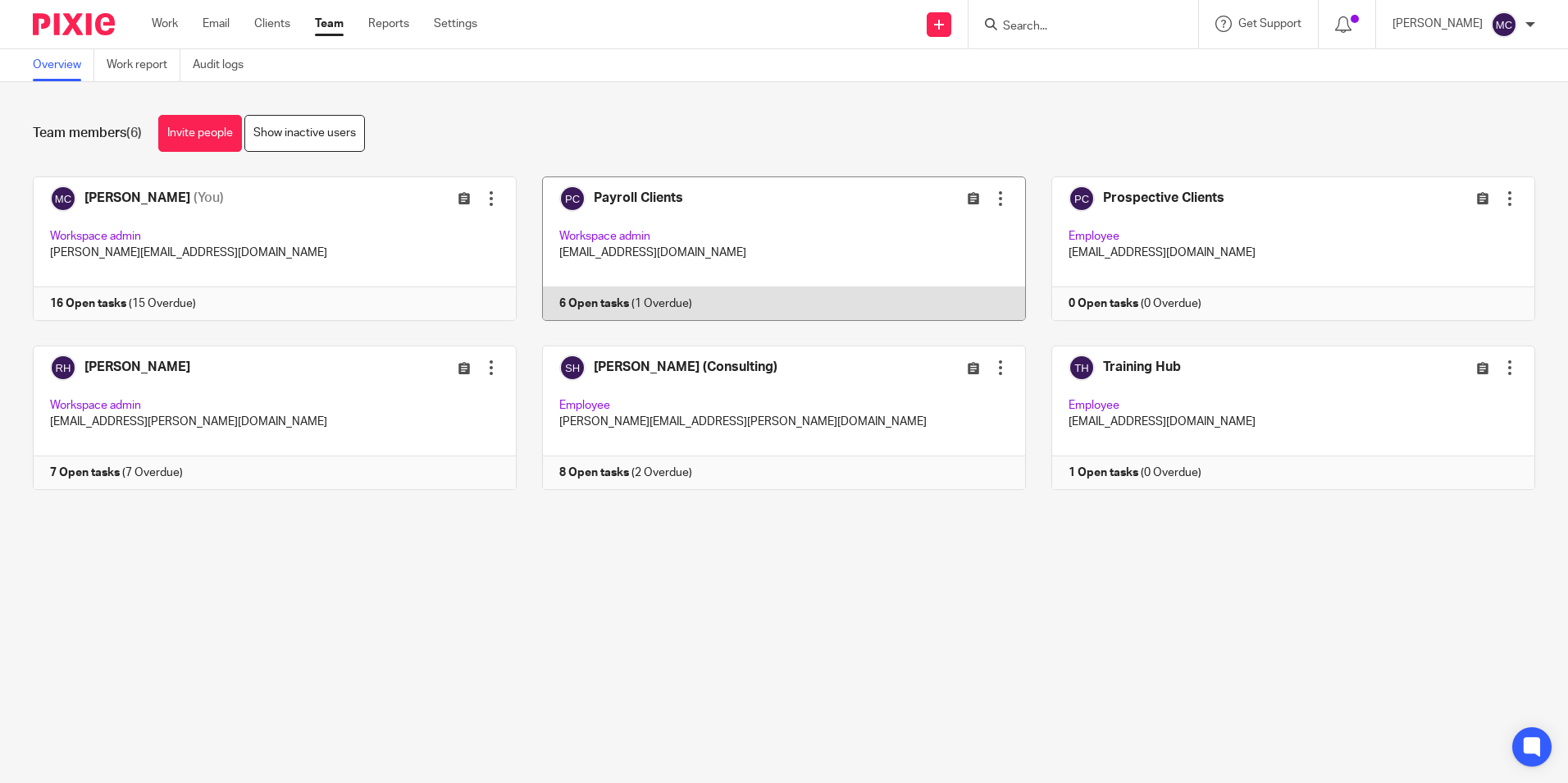
click at [672, 197] on link at bounding box center [771, 248] width 509 height 145
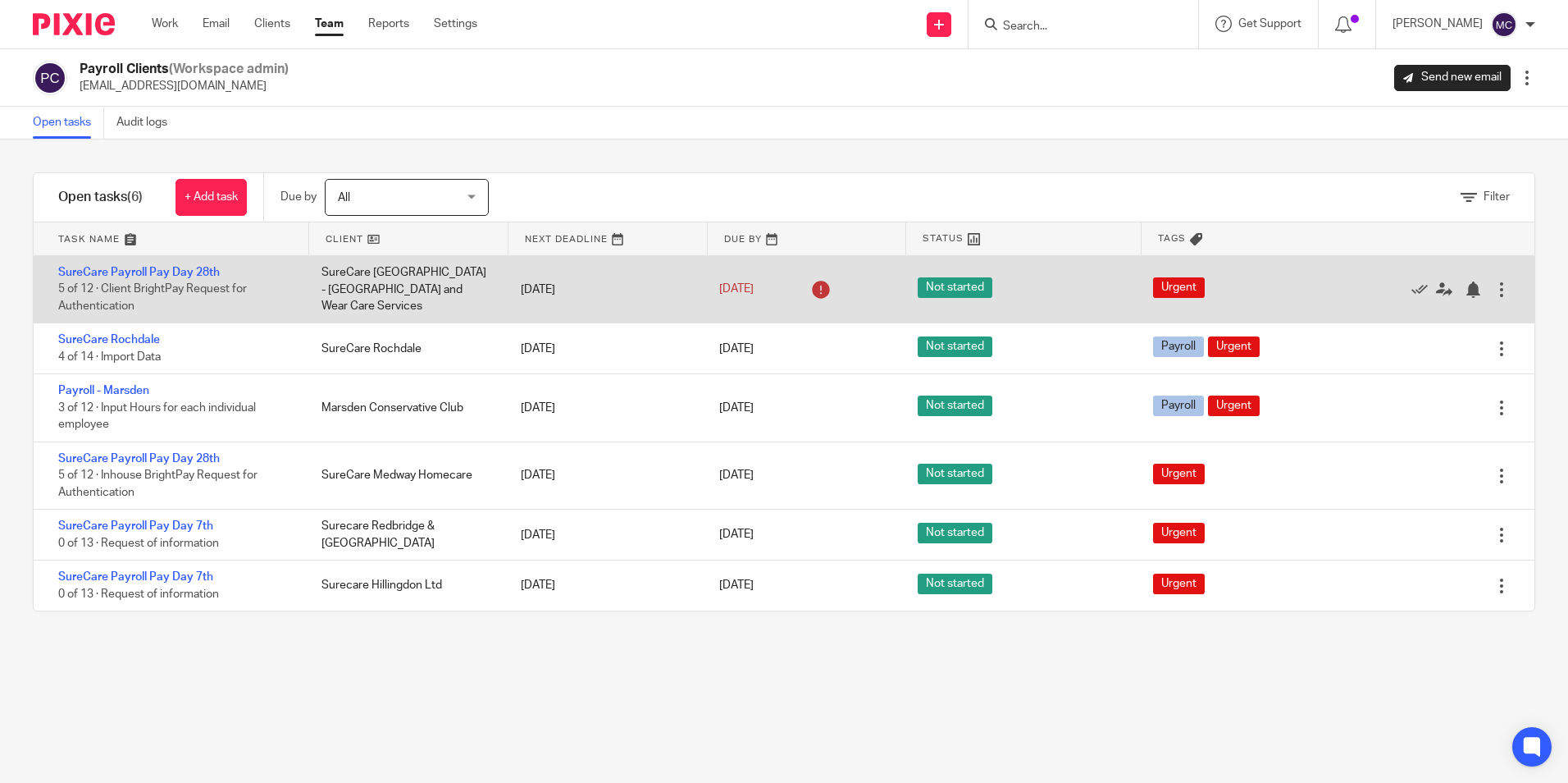
click at [948, 284] on span "Not started" at bounding box center [955, 287] width 75 height 21
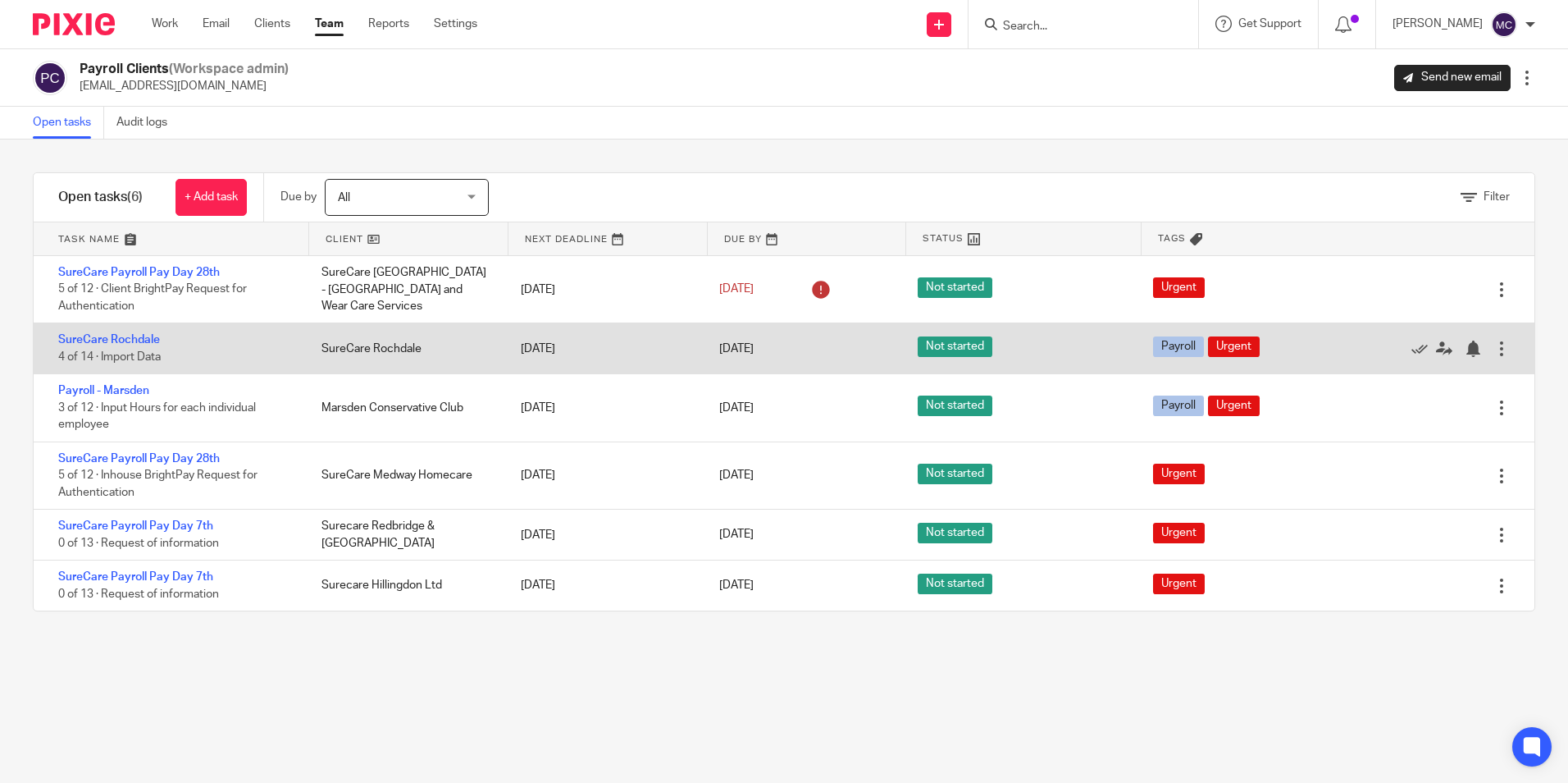
click at [128, 332] on div "SureCare Rochdale 4 of 14 · Import Data" at bounding box center [169, 348] width 271 height 50
click at [128, 335] on link "SureCare Rochdale" at bounding box center [109, 340] width 102 height 12
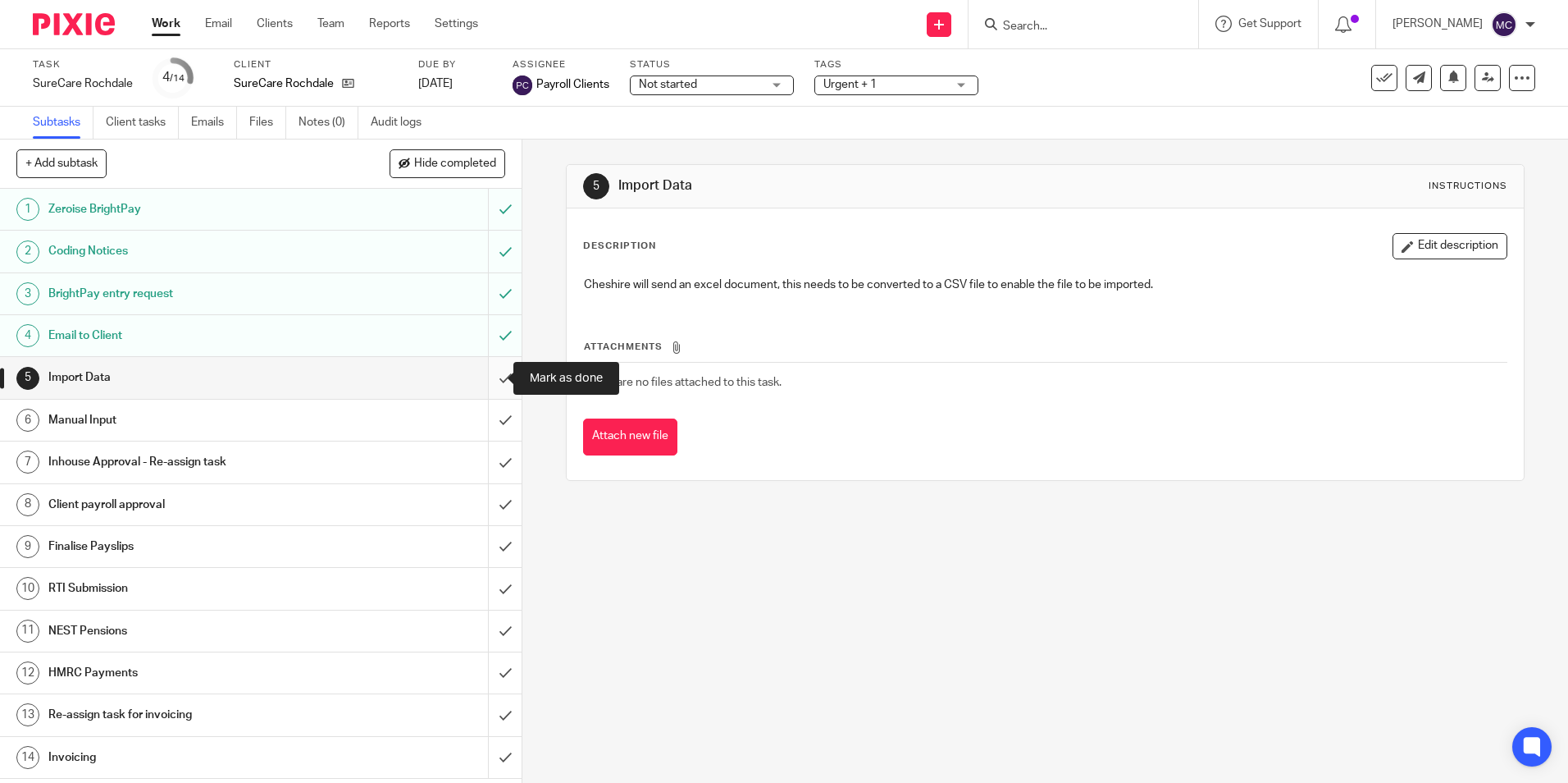
click at [488, 377] on input "submit" at bounding box center [260, 377] width 521 height 41
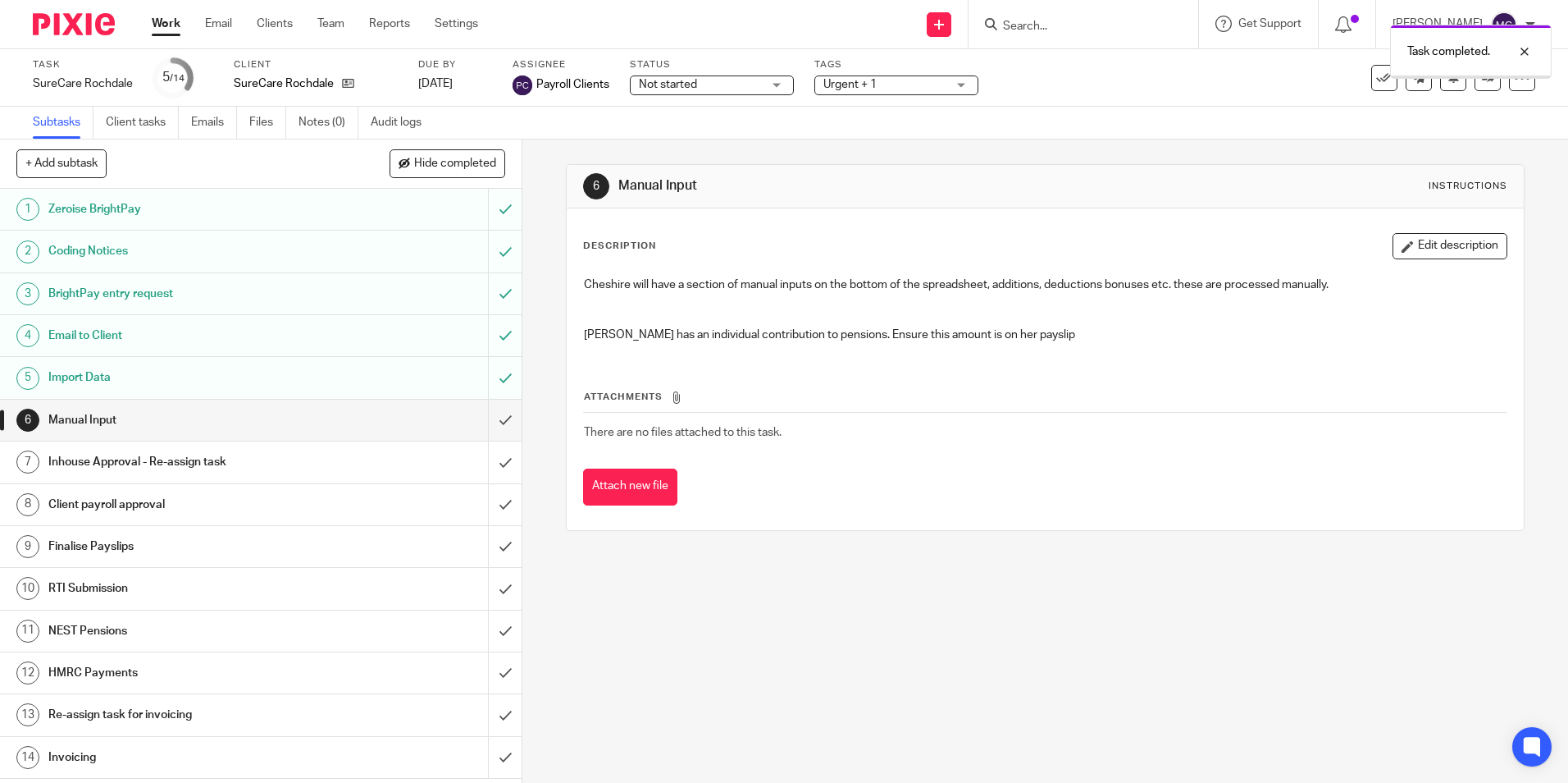
click at [491, 414] on input "submit" at bounding box center [260, 420] width 521 height 41
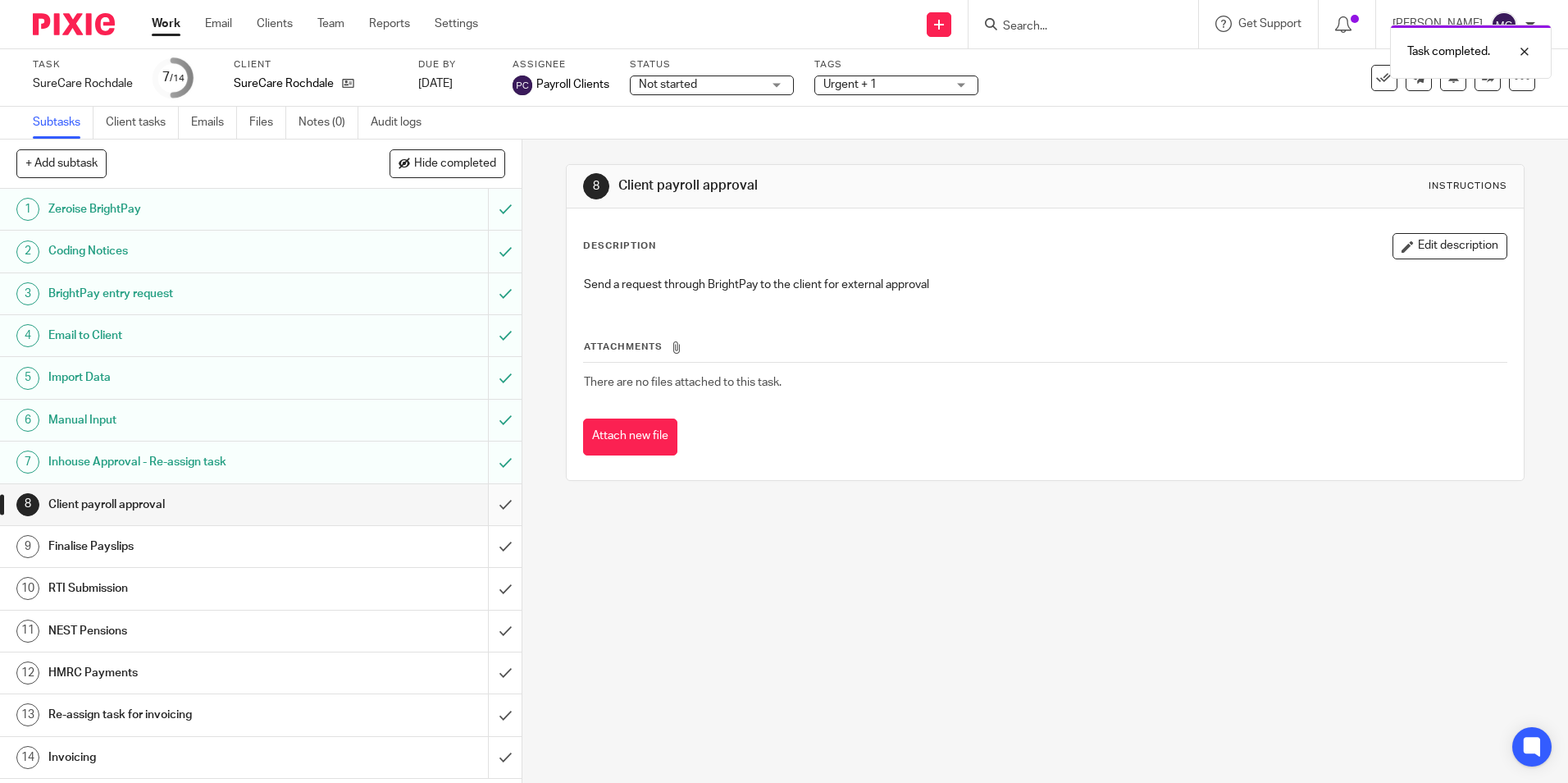
click at [495, 504] on input "submit" at bounding box center [260, 504] width 521 height 41
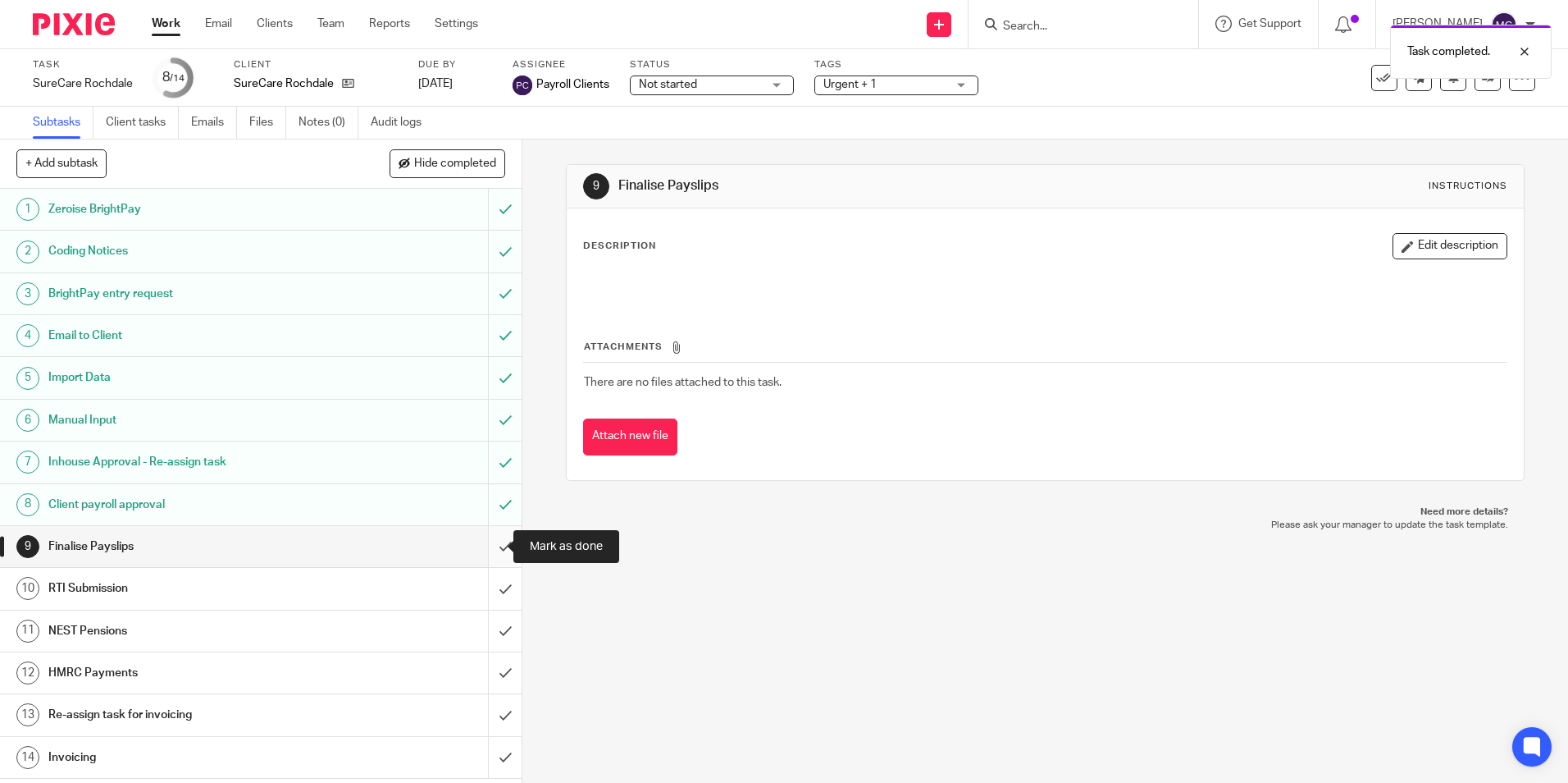
click at [493, 548] on input "submit" at bounding box center [260, 546] width 521 height 41
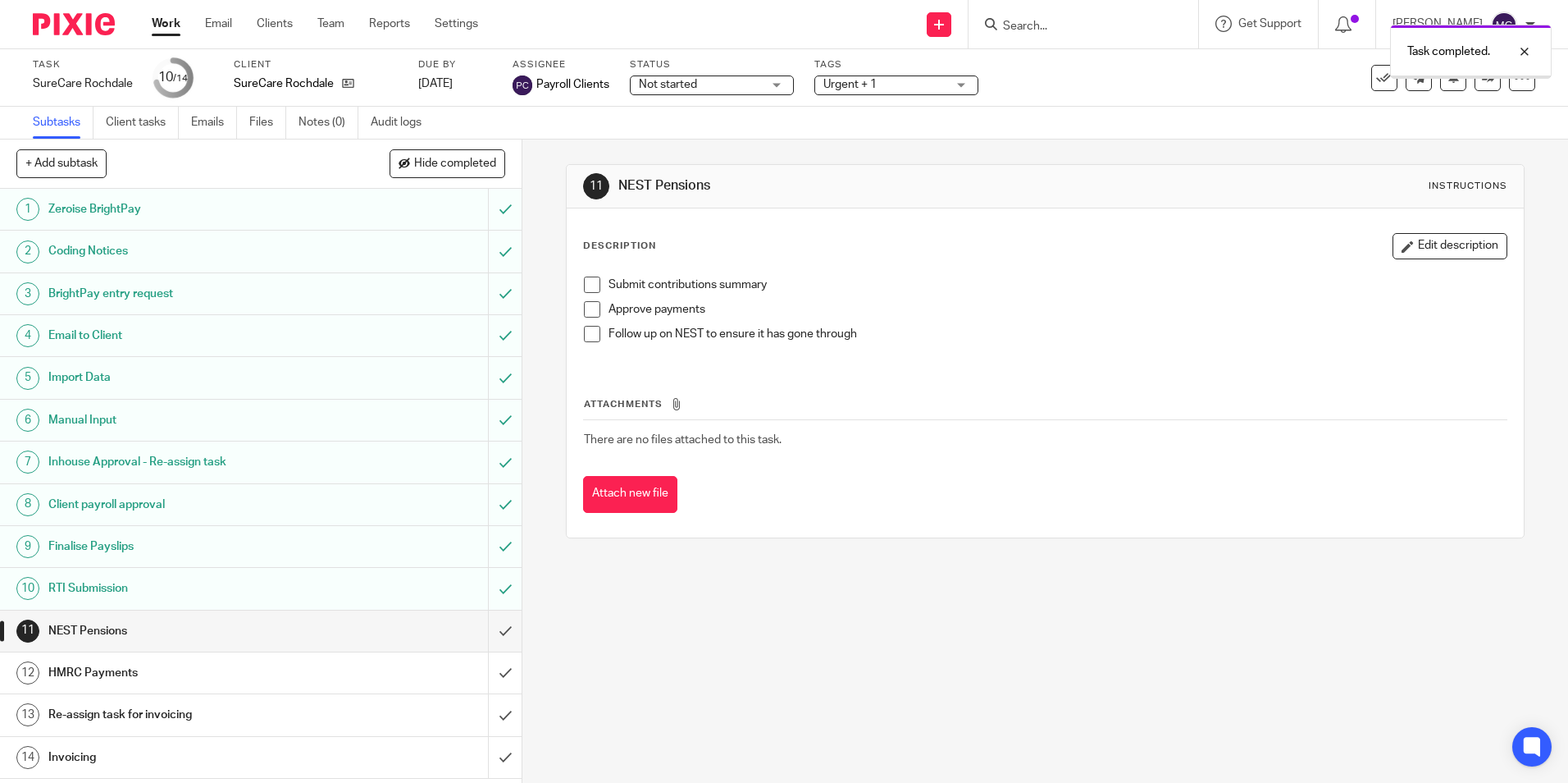
click at [492, 630] on input "submit" at bounding box center [260, 630] width 521 height 41
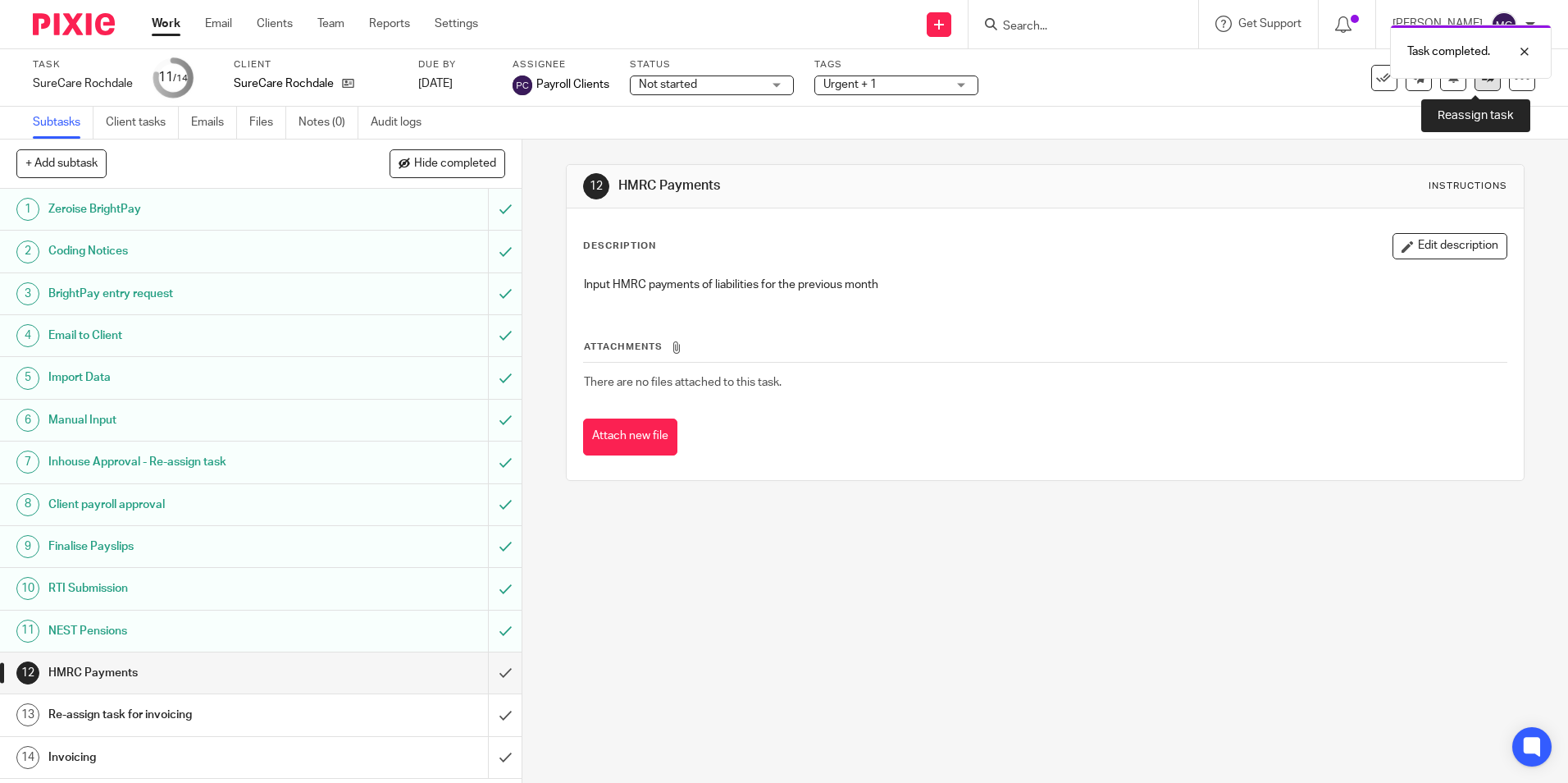
click at [1474, 90] on link at bounding box center [1487, 78] width 26 height 26
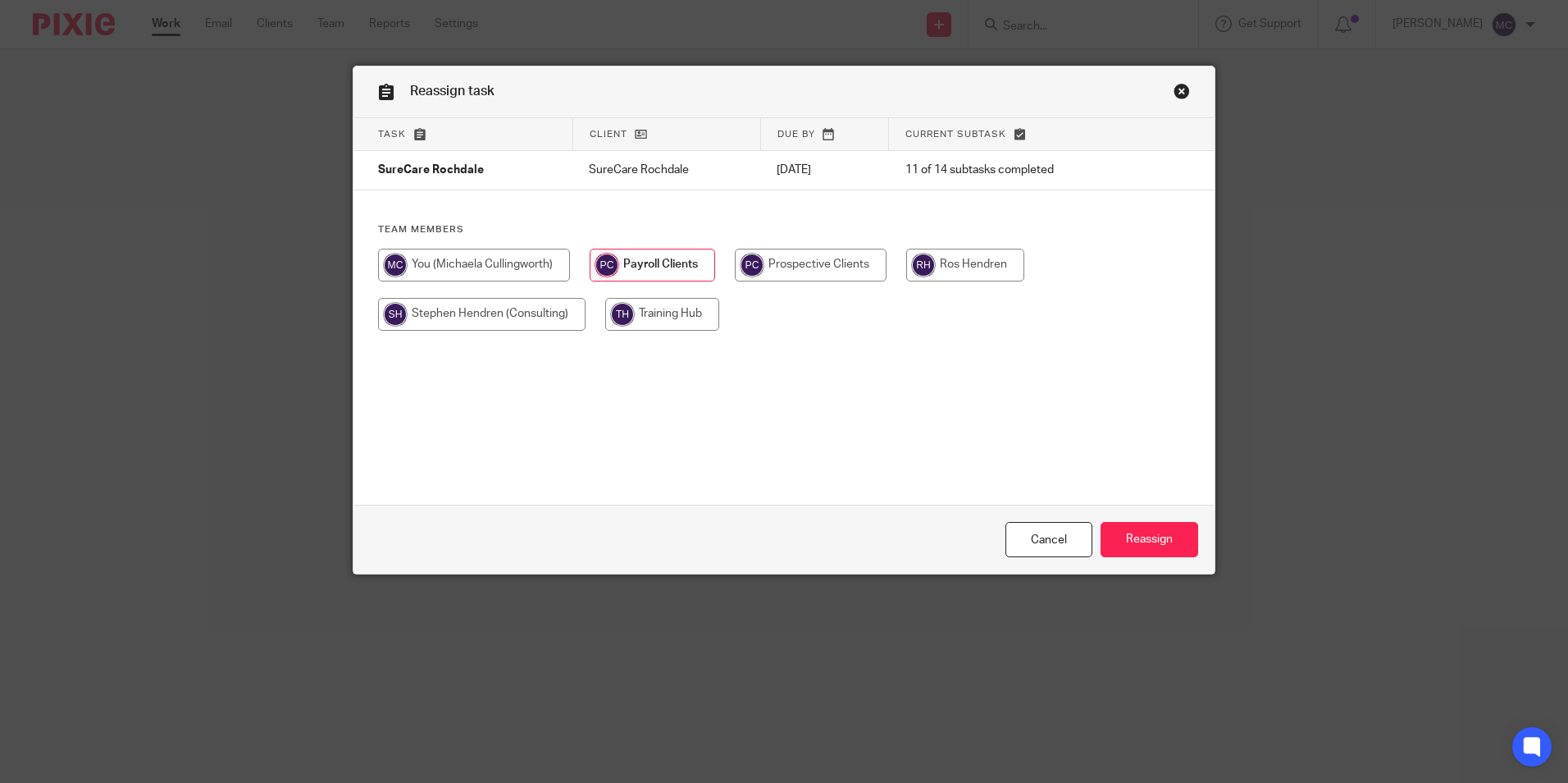
click at [513, 259] on input "radio" at bounding box center [473, 264] width 192 height 33
radio input "true"
click at [1124, 546] on input "Reassign" at bounding box center [1149, 539] width 98 height 35
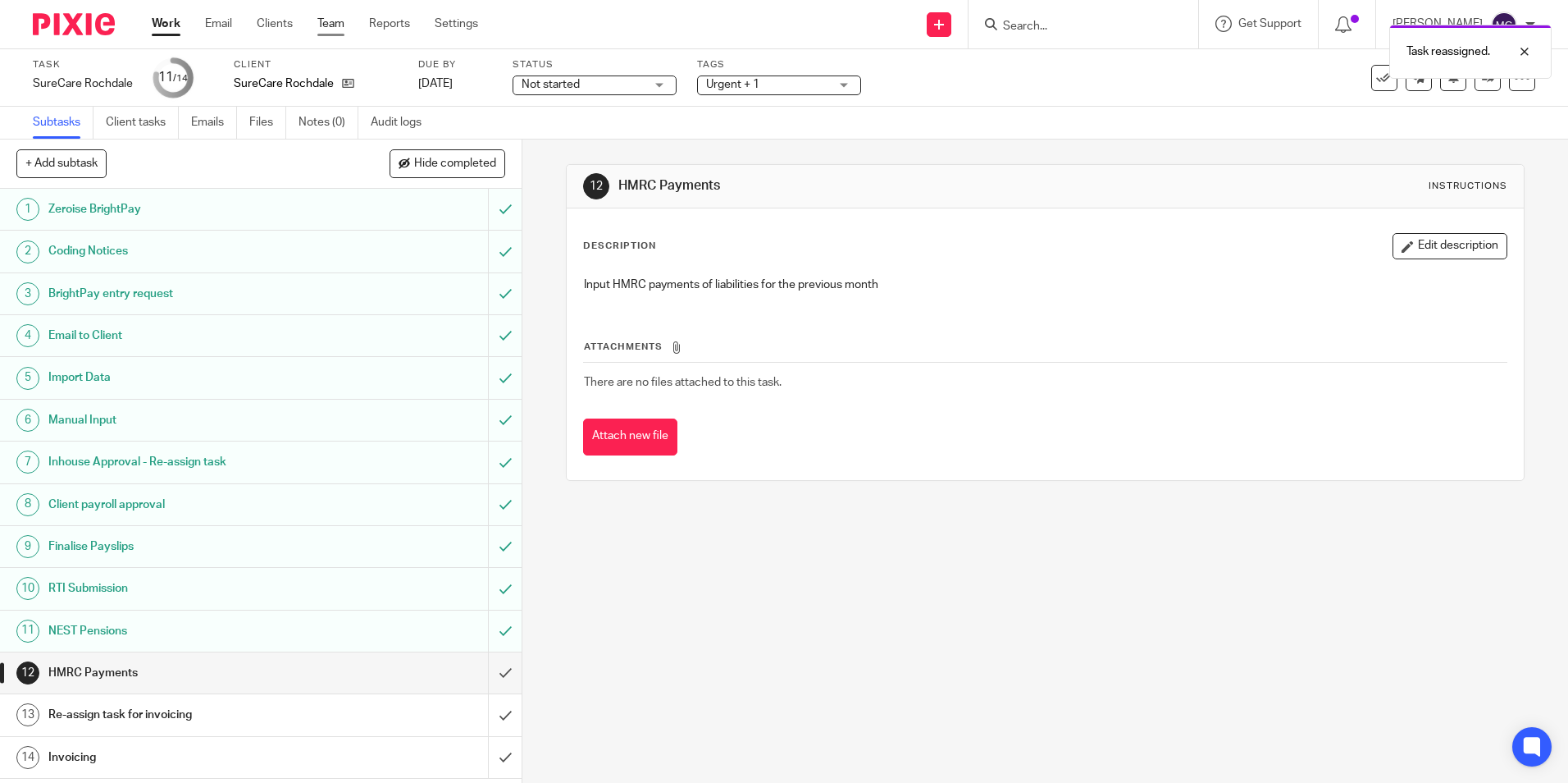
click at [333, 24] on link "Team" at bounding box center [330, 24] width 27 height 16
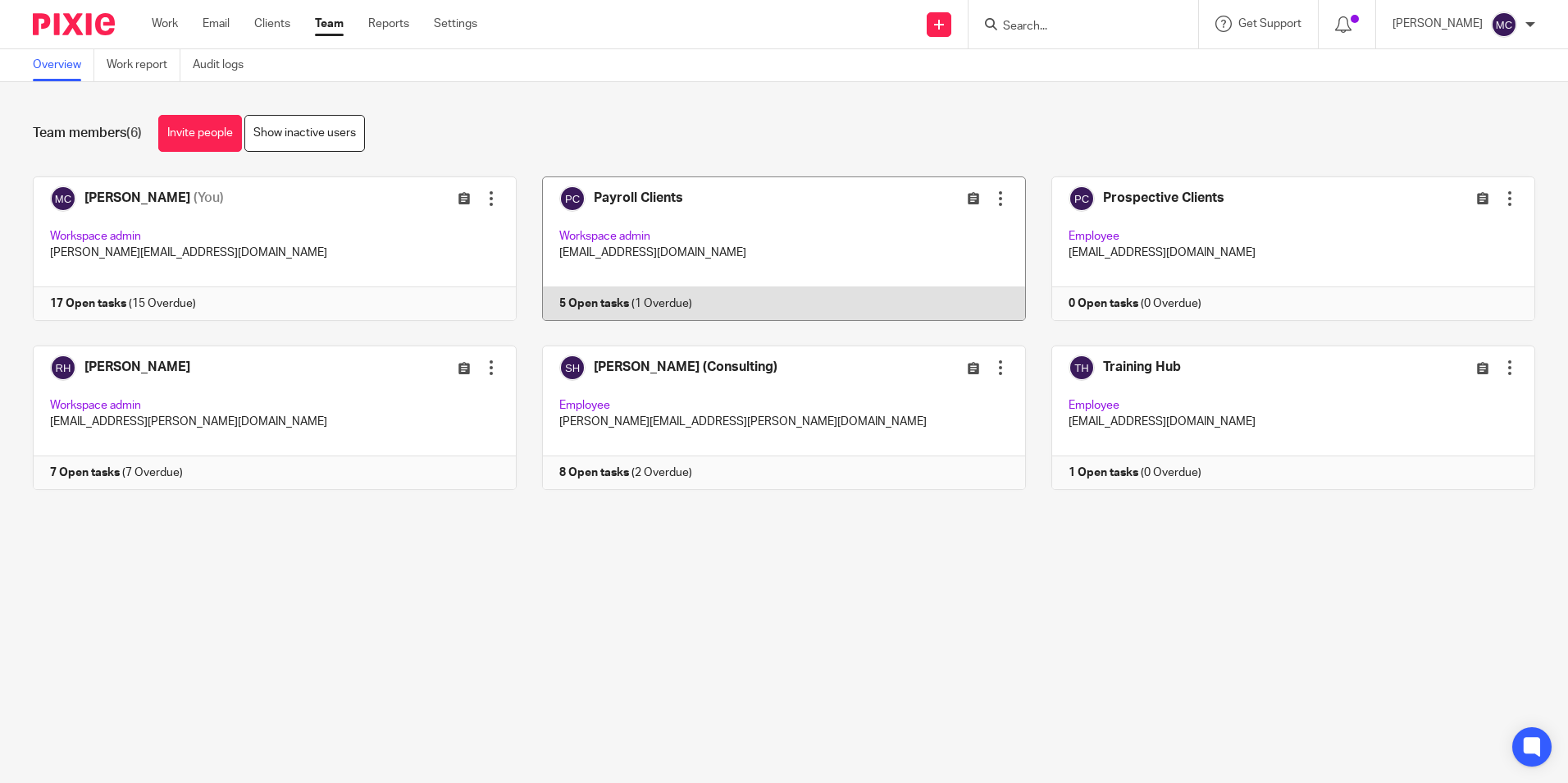
click at [609, 194] on link at bounding box center [771, 248] width 509 height 145
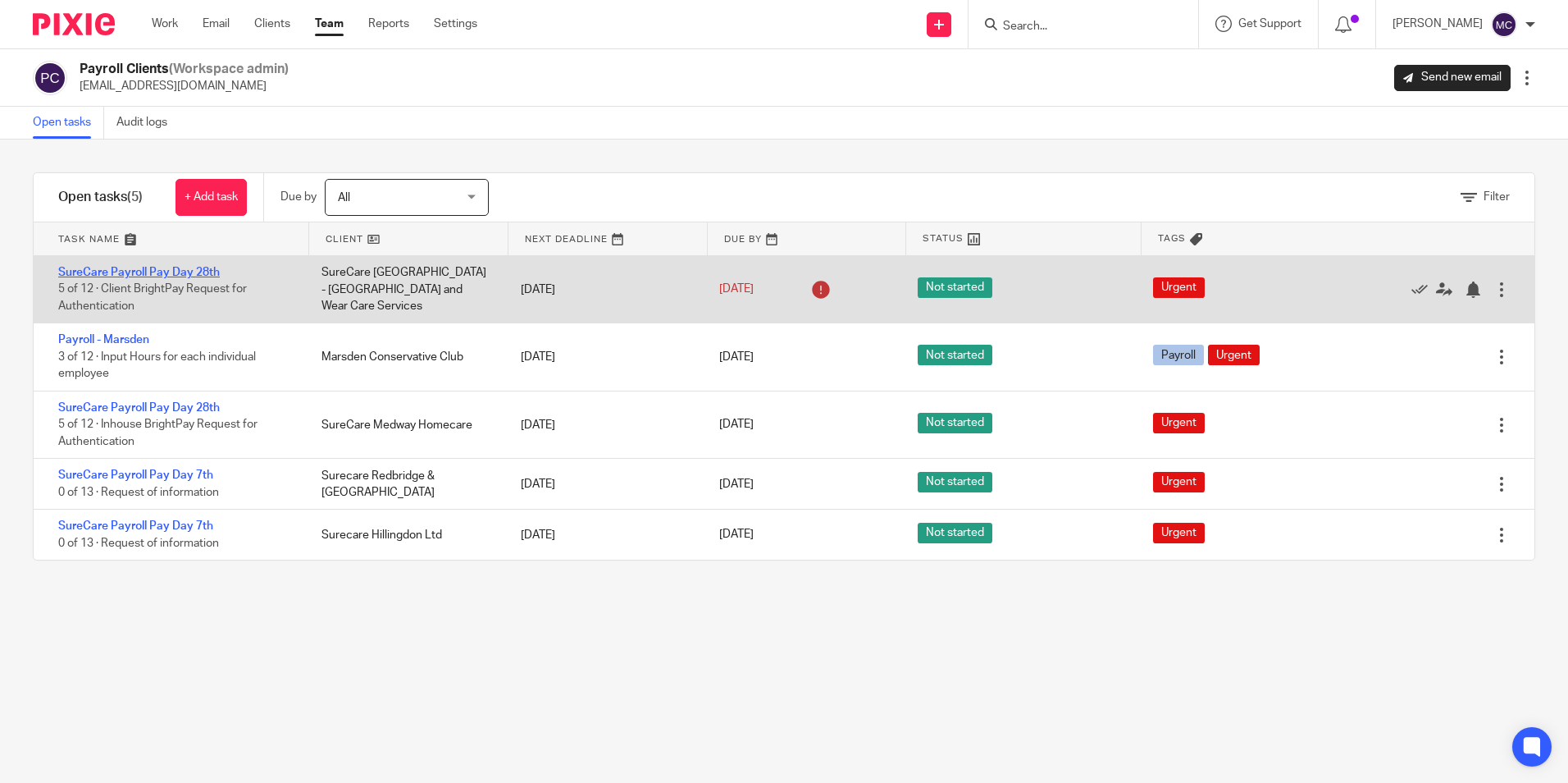
click at [209, 270] on link "SureCare Payroll Pay Day 28th" at bounding box center [139, 272] width 161 height 12
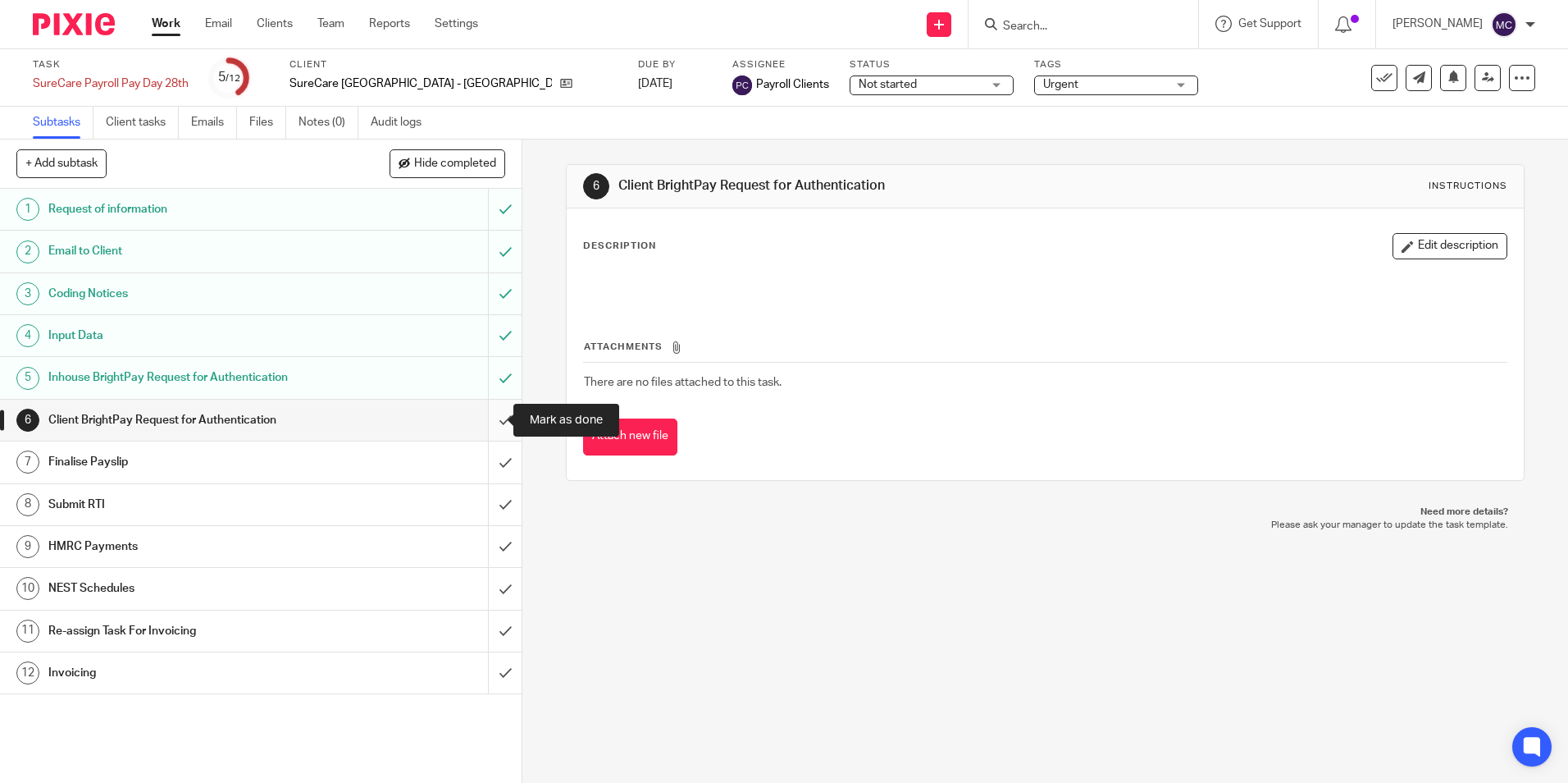
click at [493, 432] on input "submit" at bounding box center [260, 420] width 521 height 41
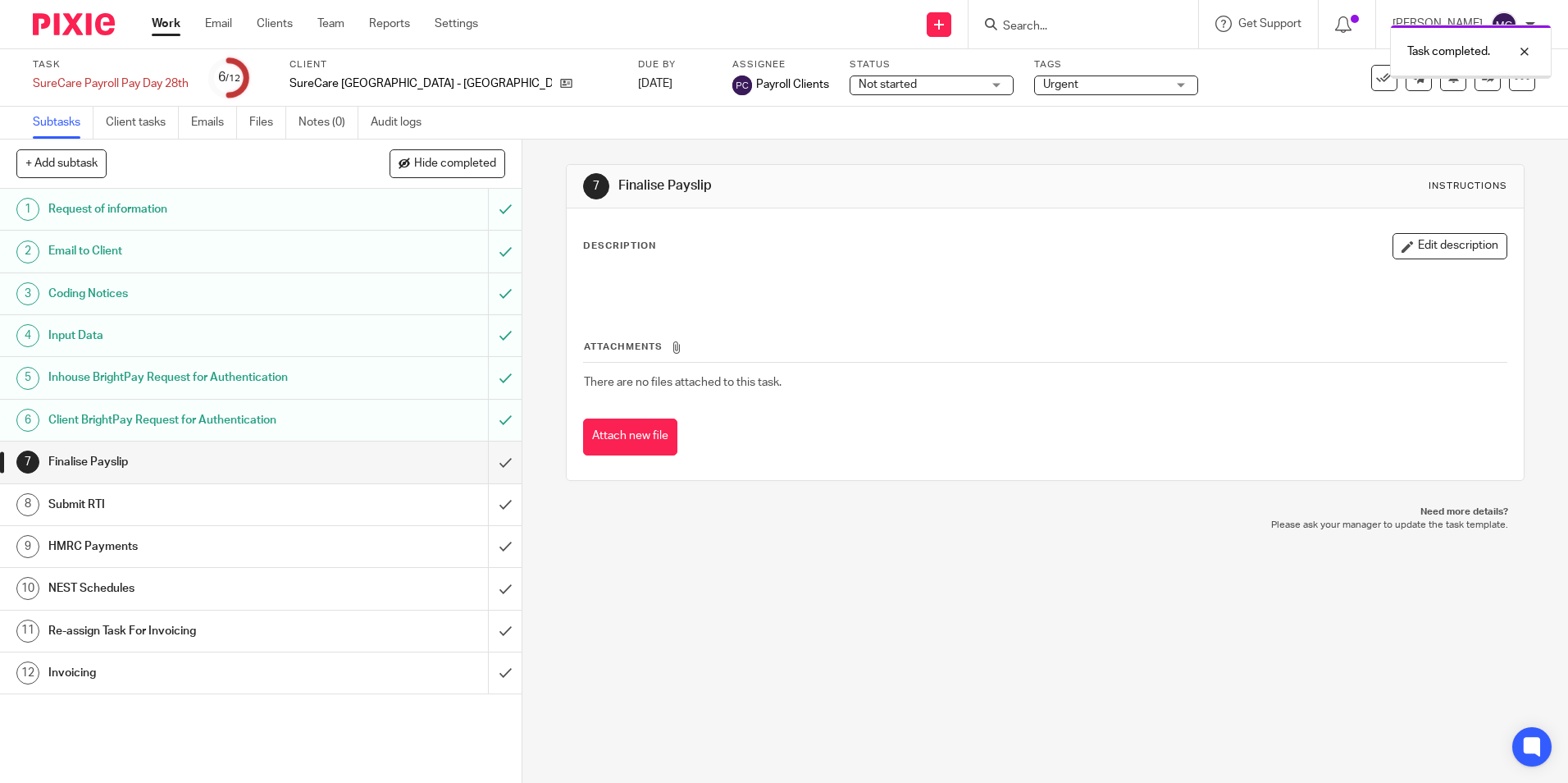
click at [484, 470] on input "submit" at bounding box center [260, 462] width 521 height 41
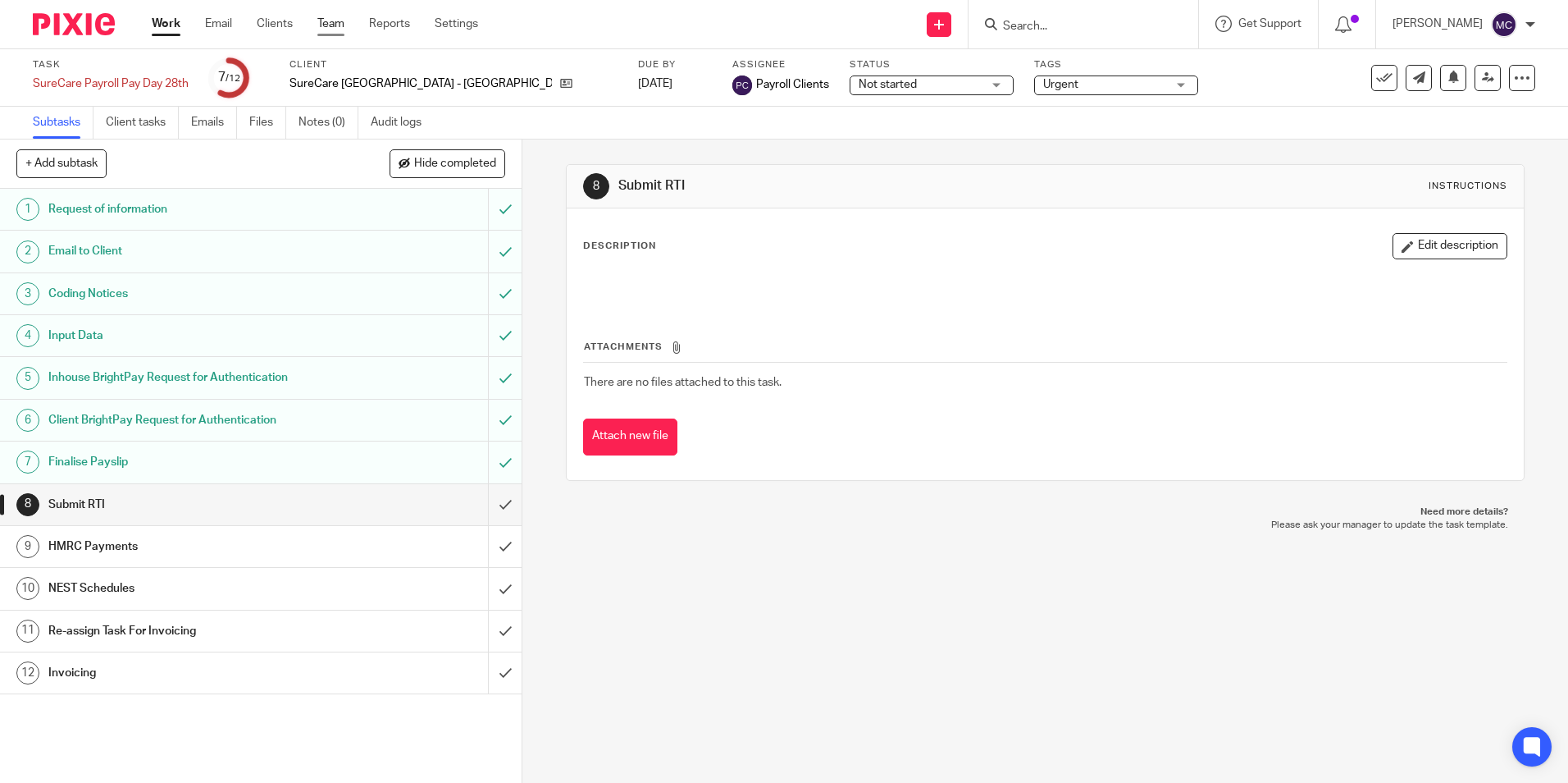
click at [340, 21] on link "Team" at bounding box center [330, 24] width 27 height 16
